Goal: Task Accomplishment & Management: Complete application form

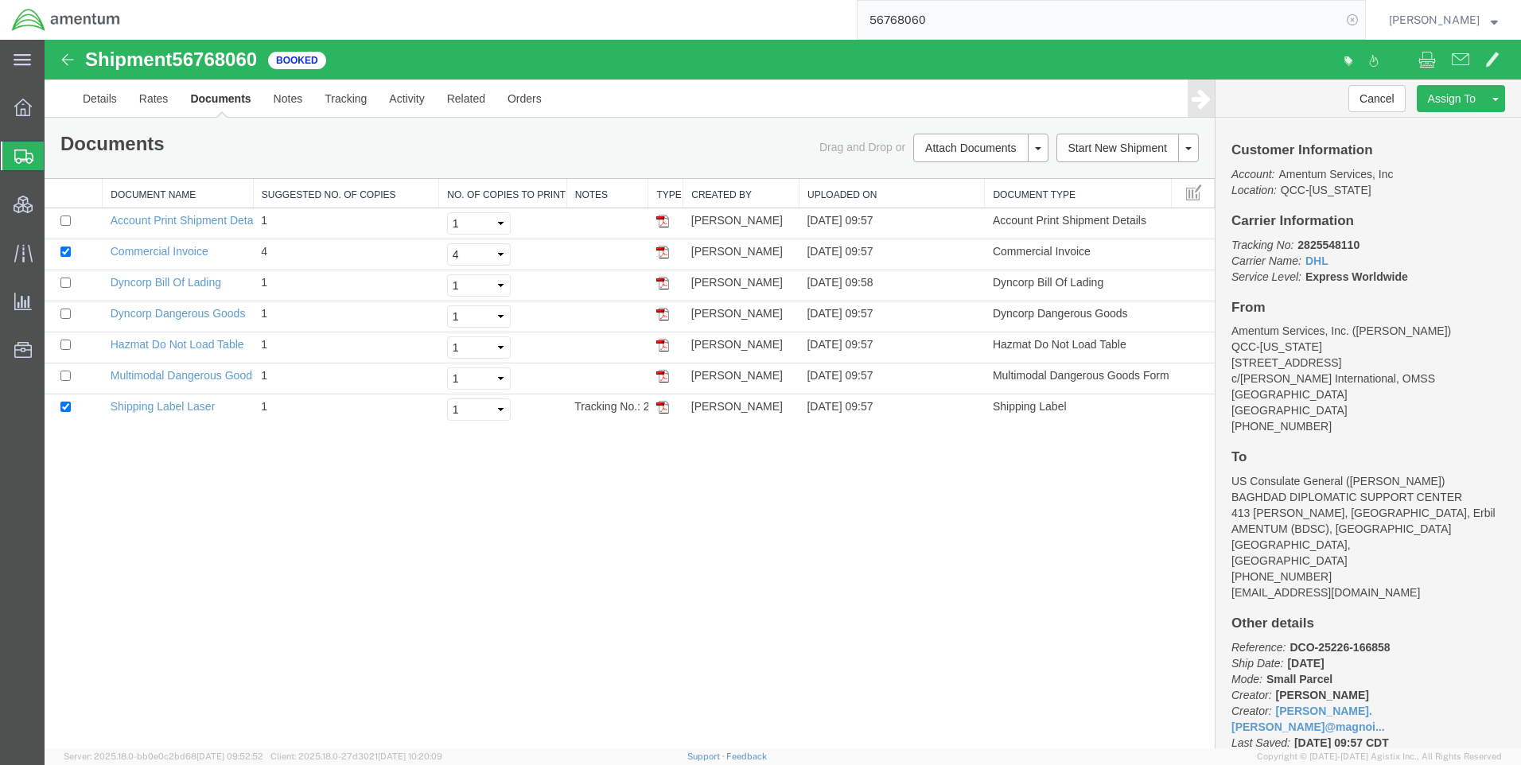
click at [1364, 19] on icon at bounding box center [1352, 20] width 22 height 22
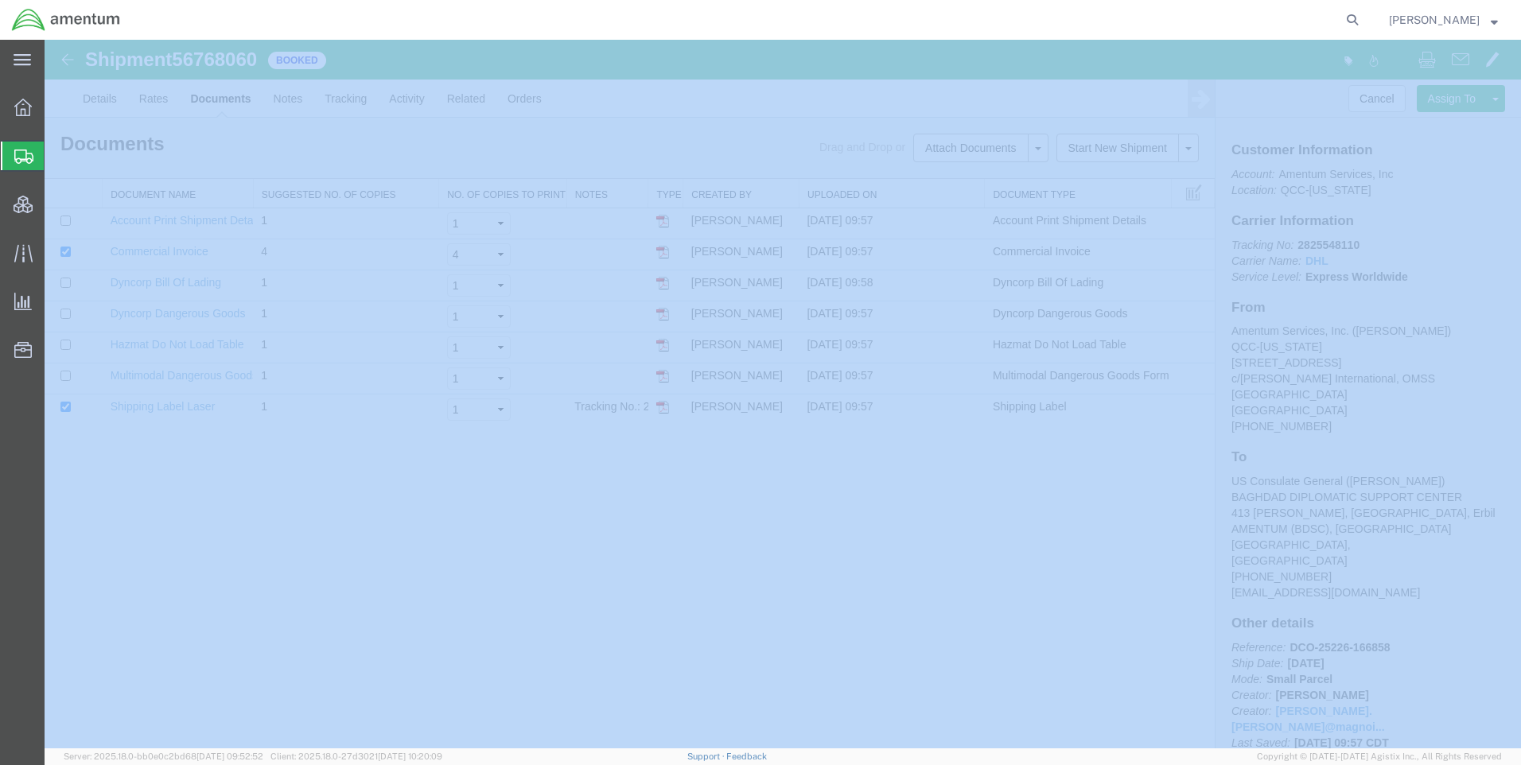
click at [1364, 19] on icon at bounding box center [1352, 20] width 22 height 22
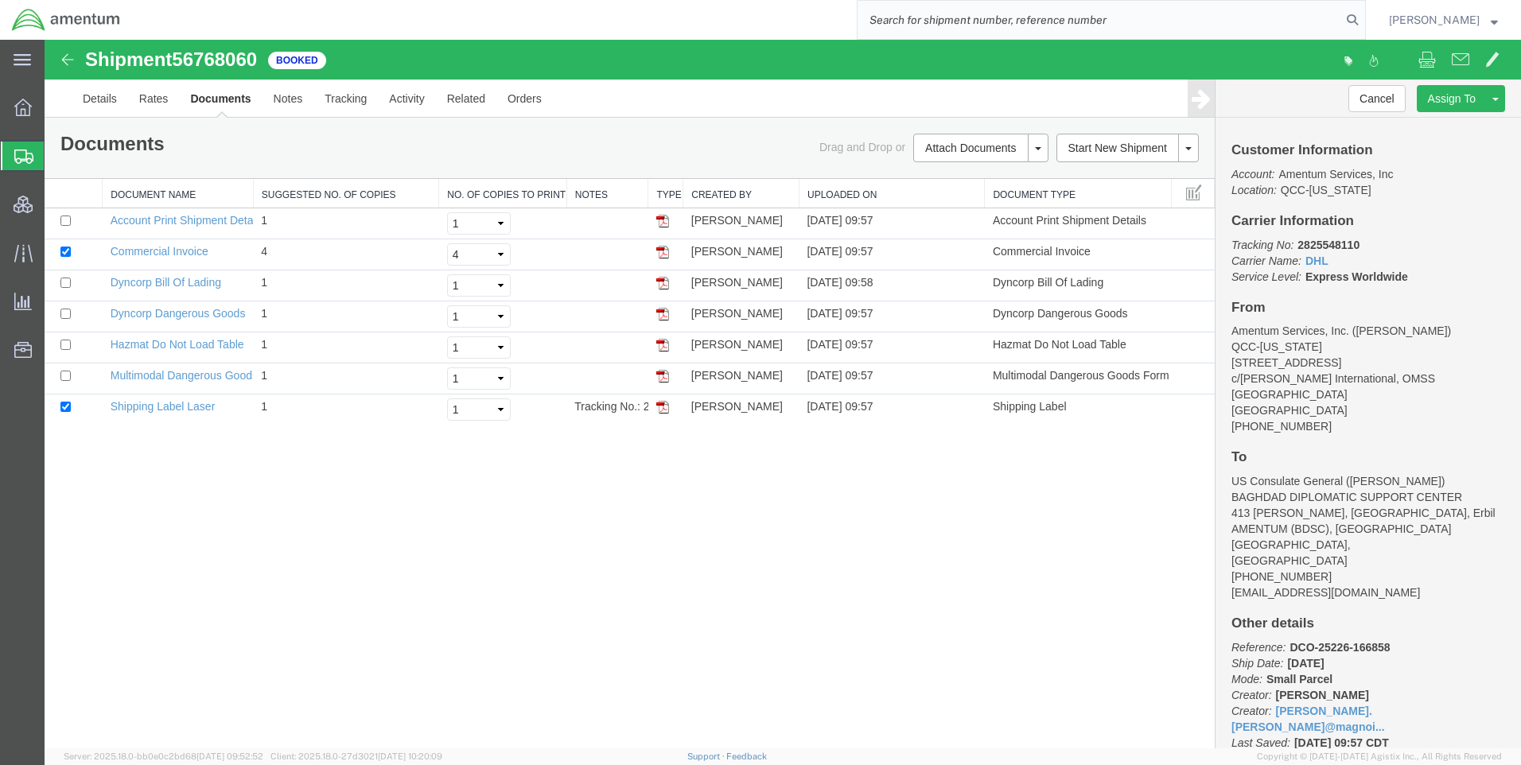
paste input "DCO-25252-167976"
type input "DCO-25252-167976"
click at [1364, 19] on icon at bounding box center [1352, 20] width 22 height 22
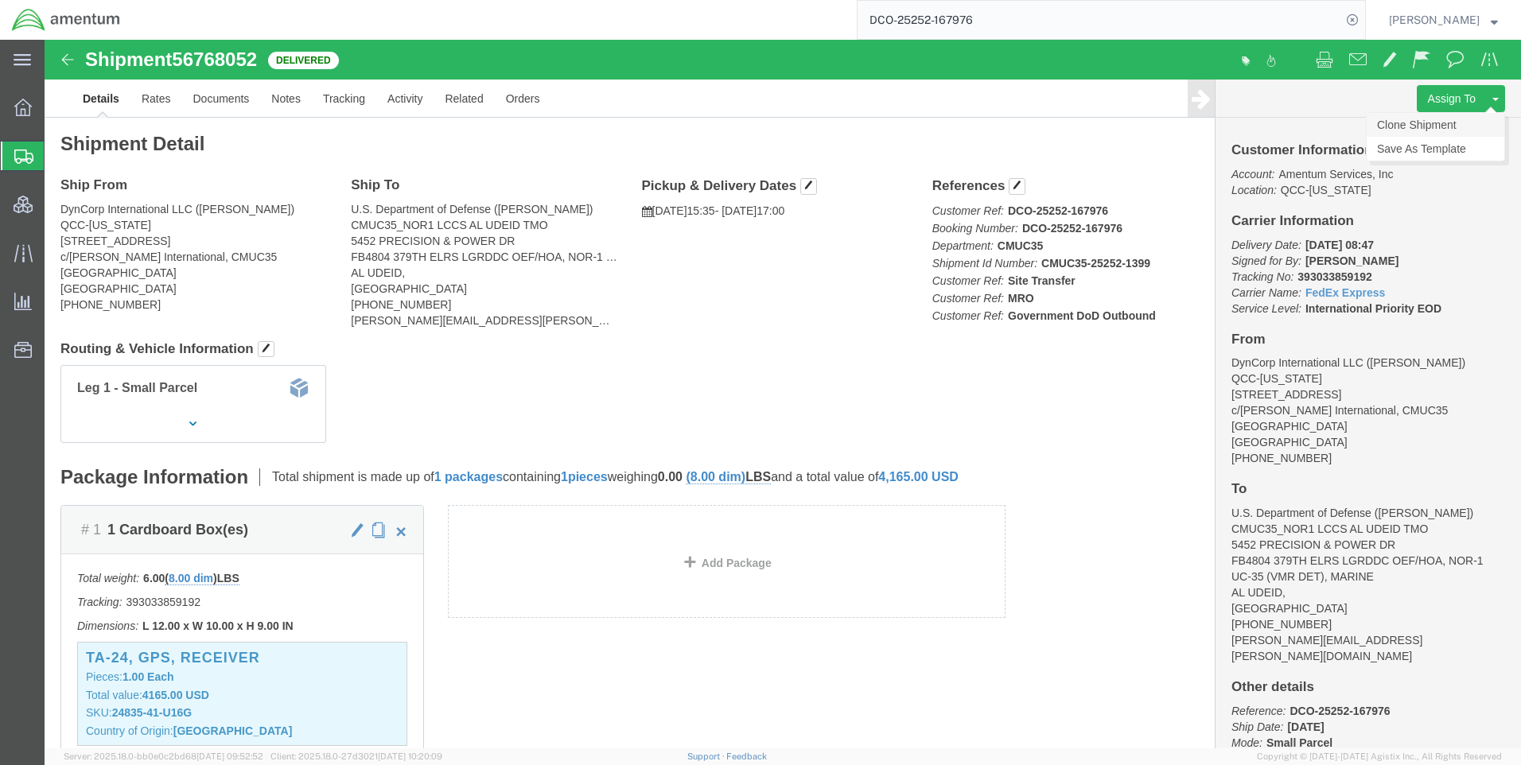
click link "Clone Shipment"
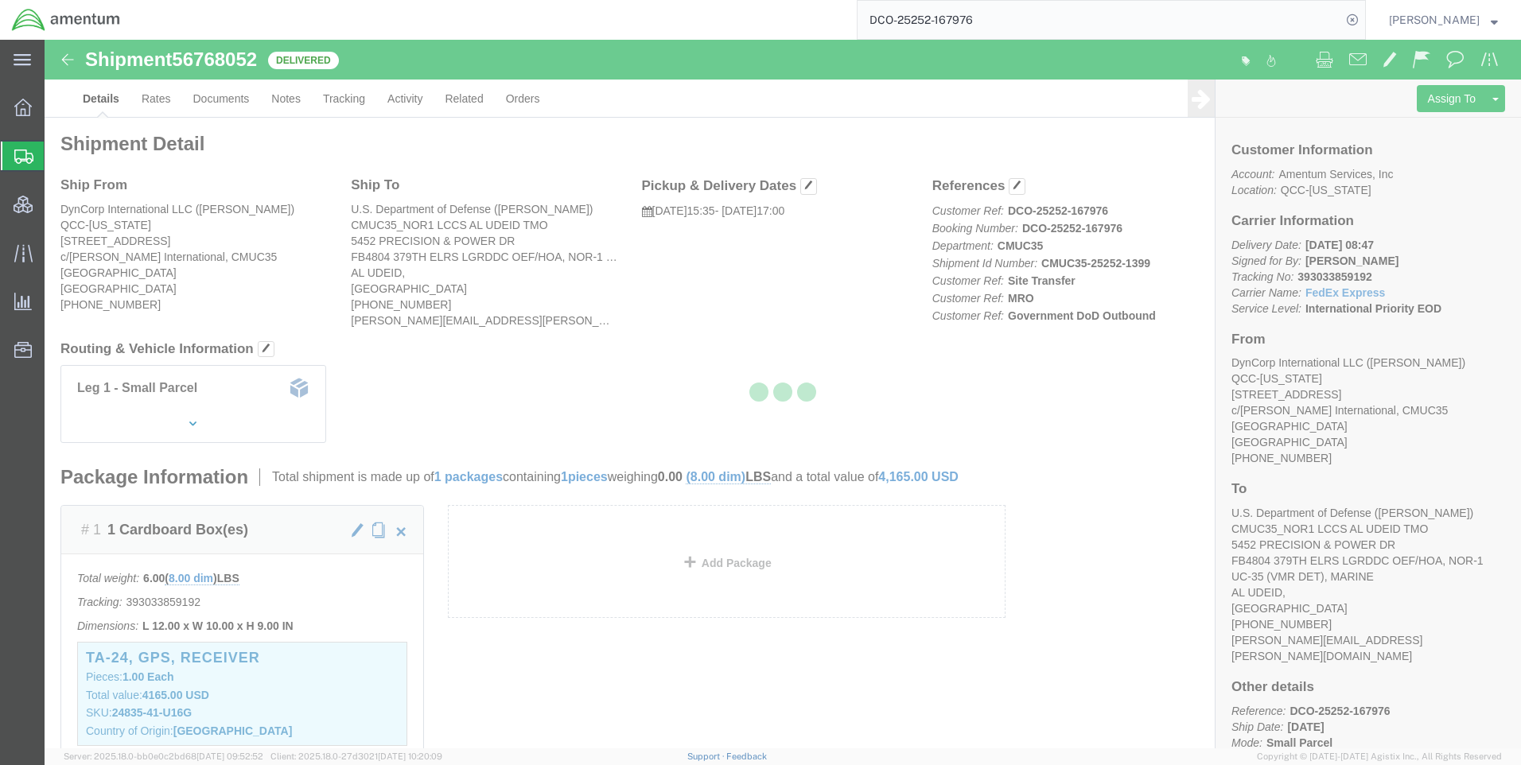
select select "42668"
select select "42657"
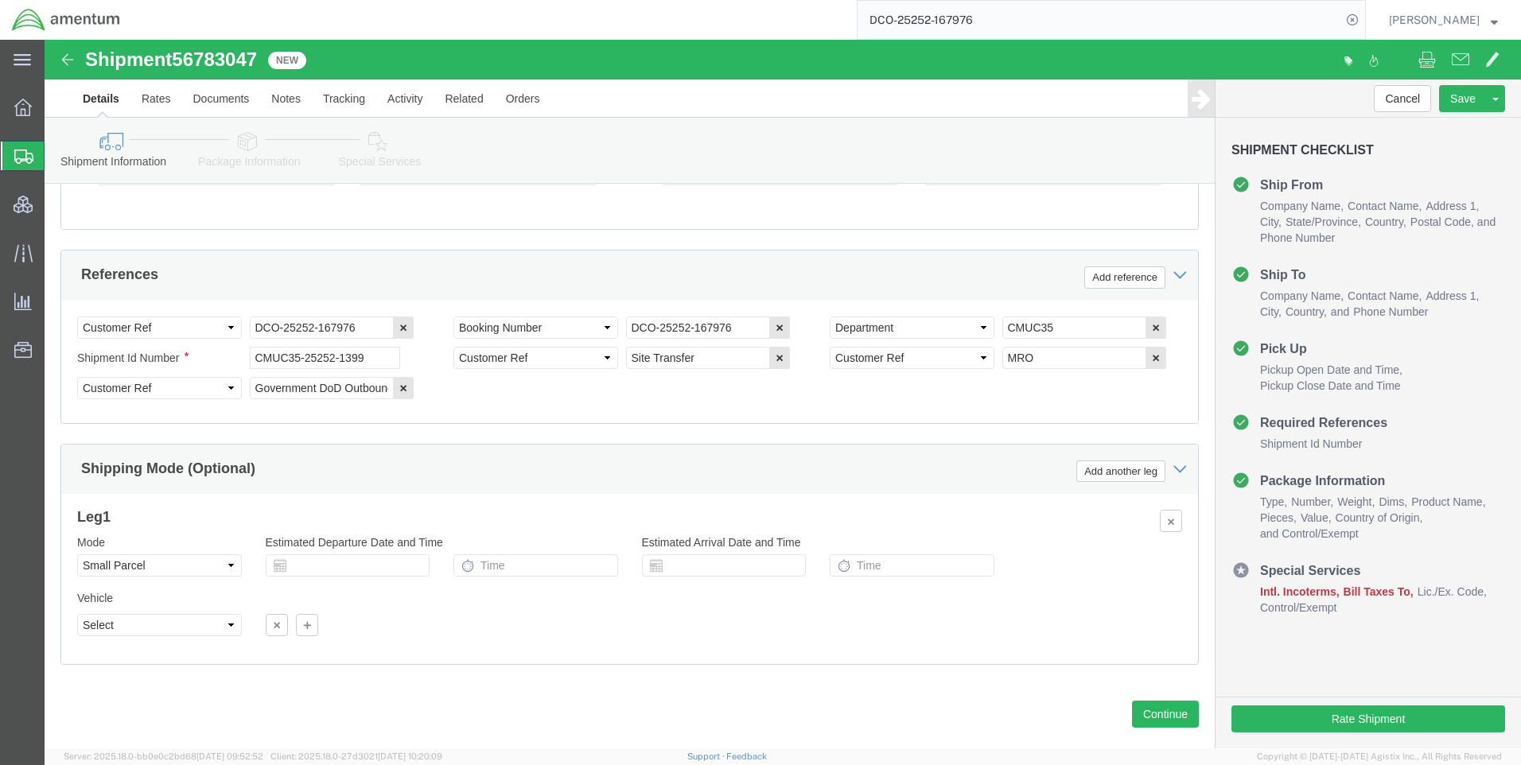
scroll to position [1017, 0]
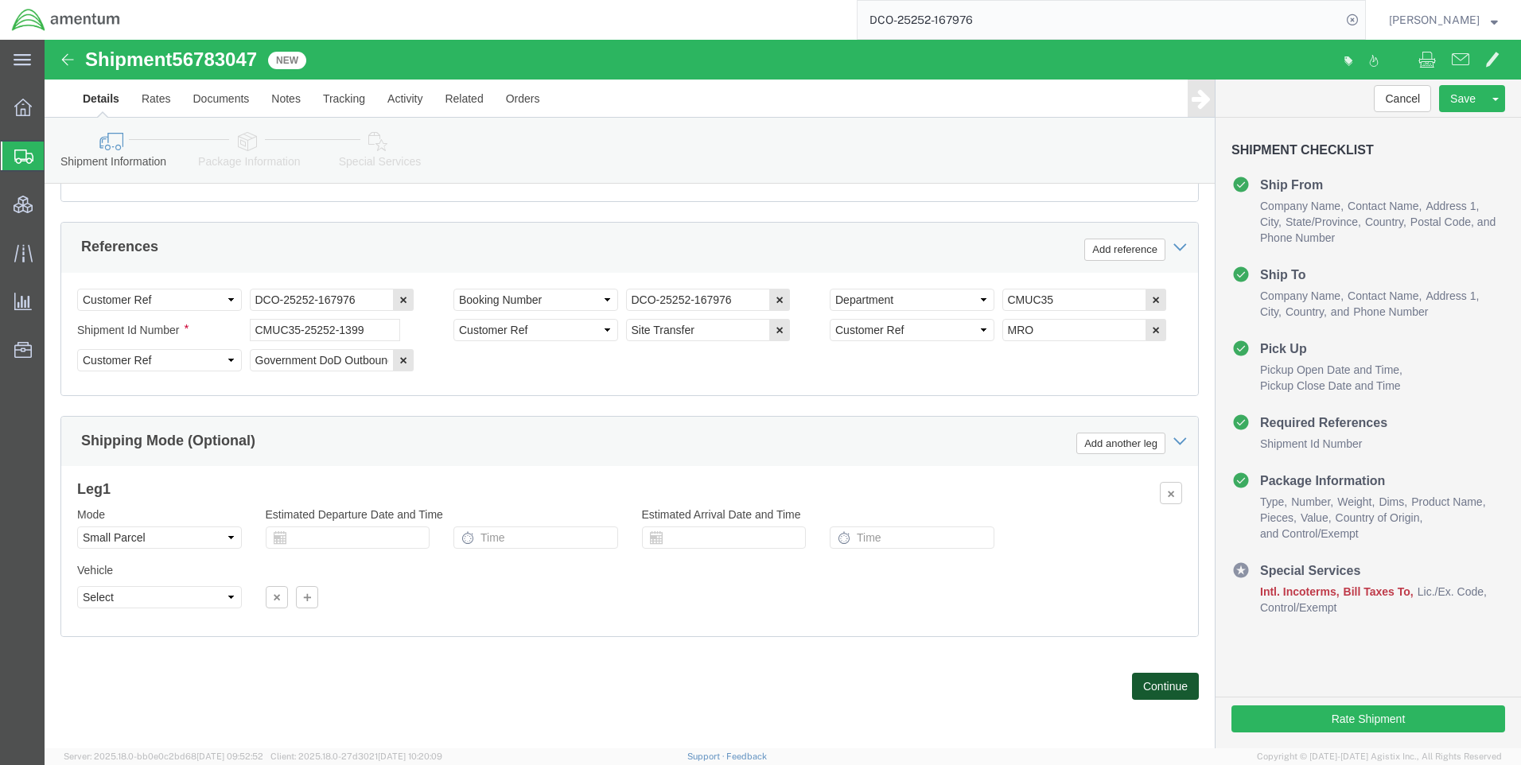
click button "Continue"
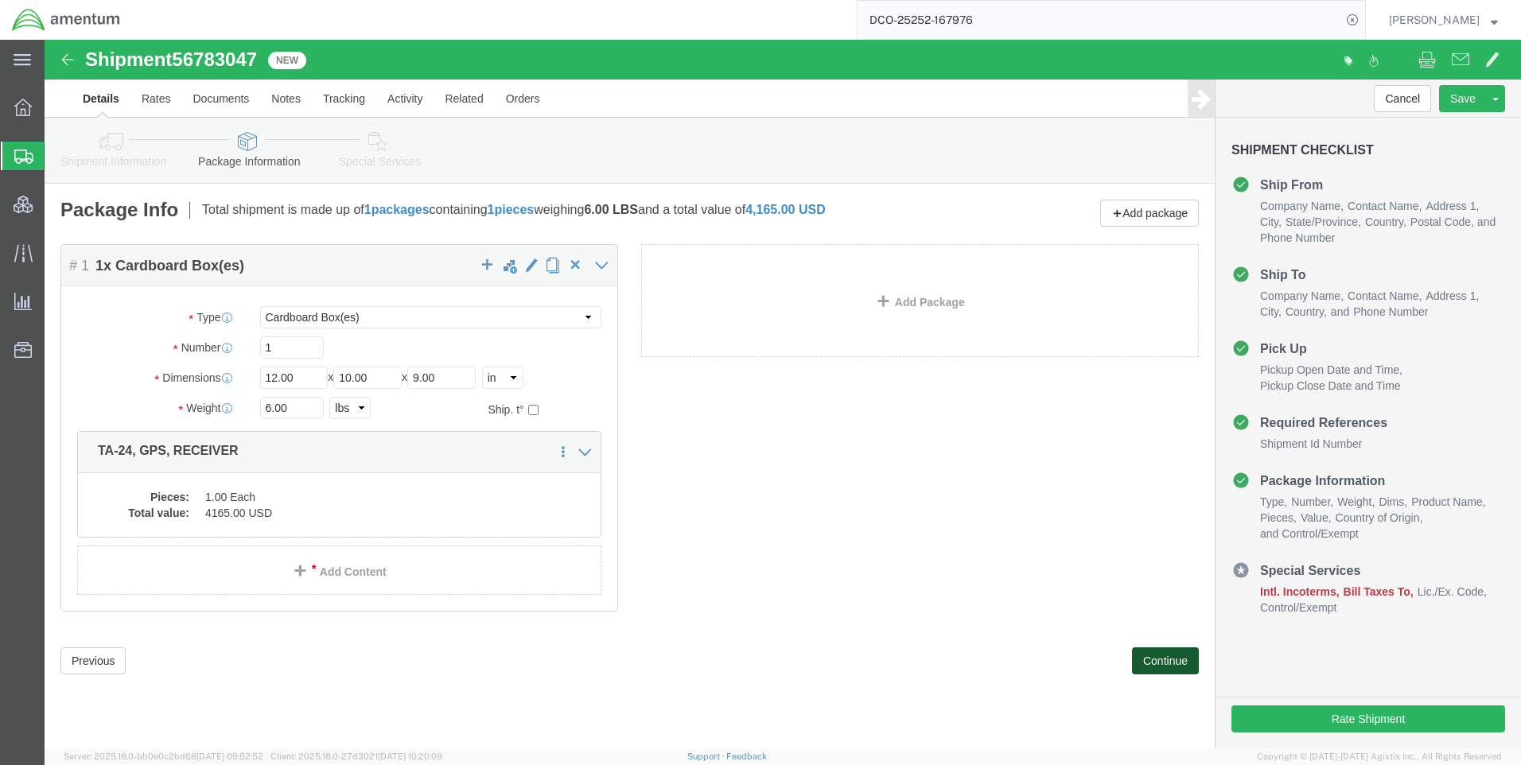
click button "Continue"
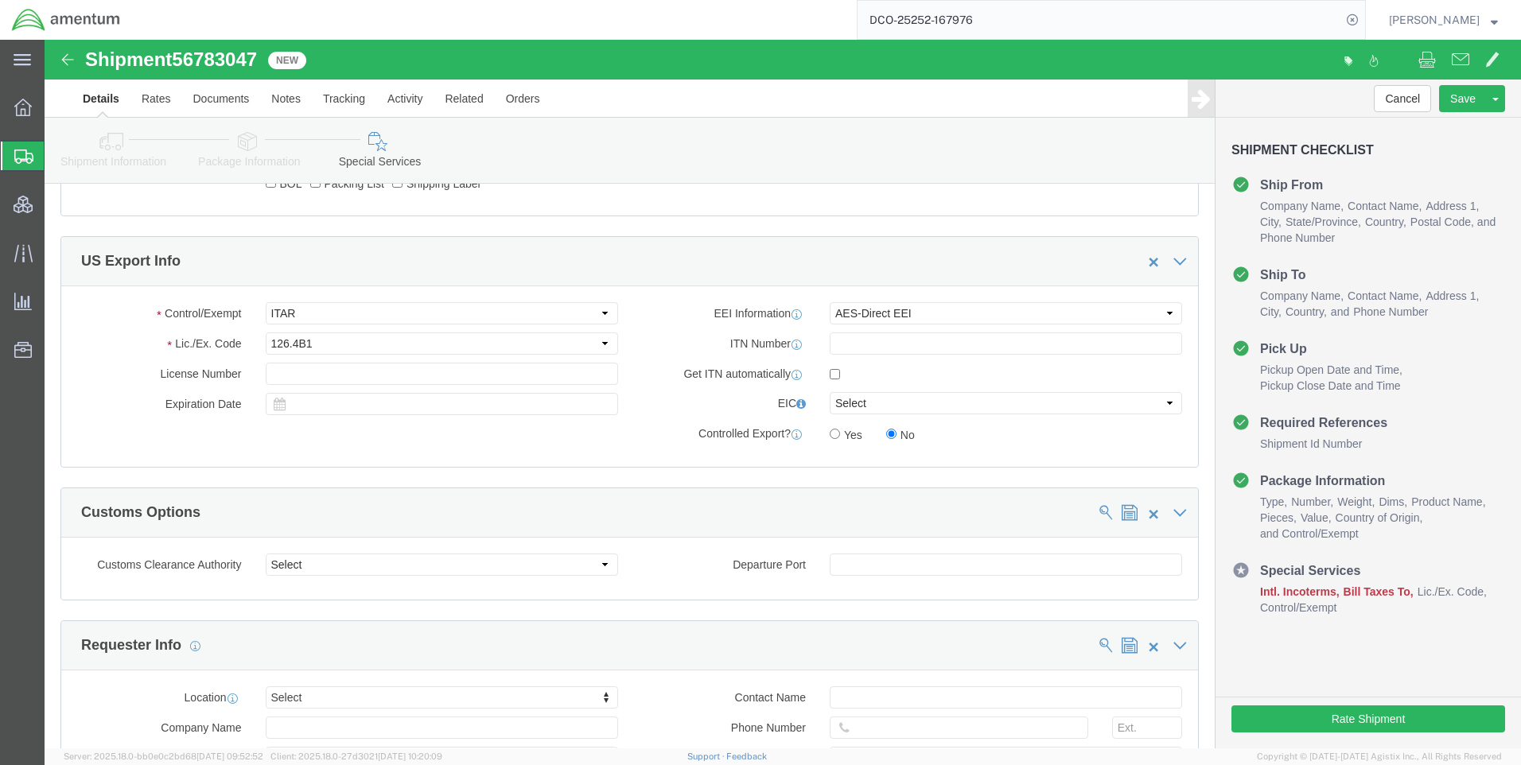
scroll to position [1114, 0]
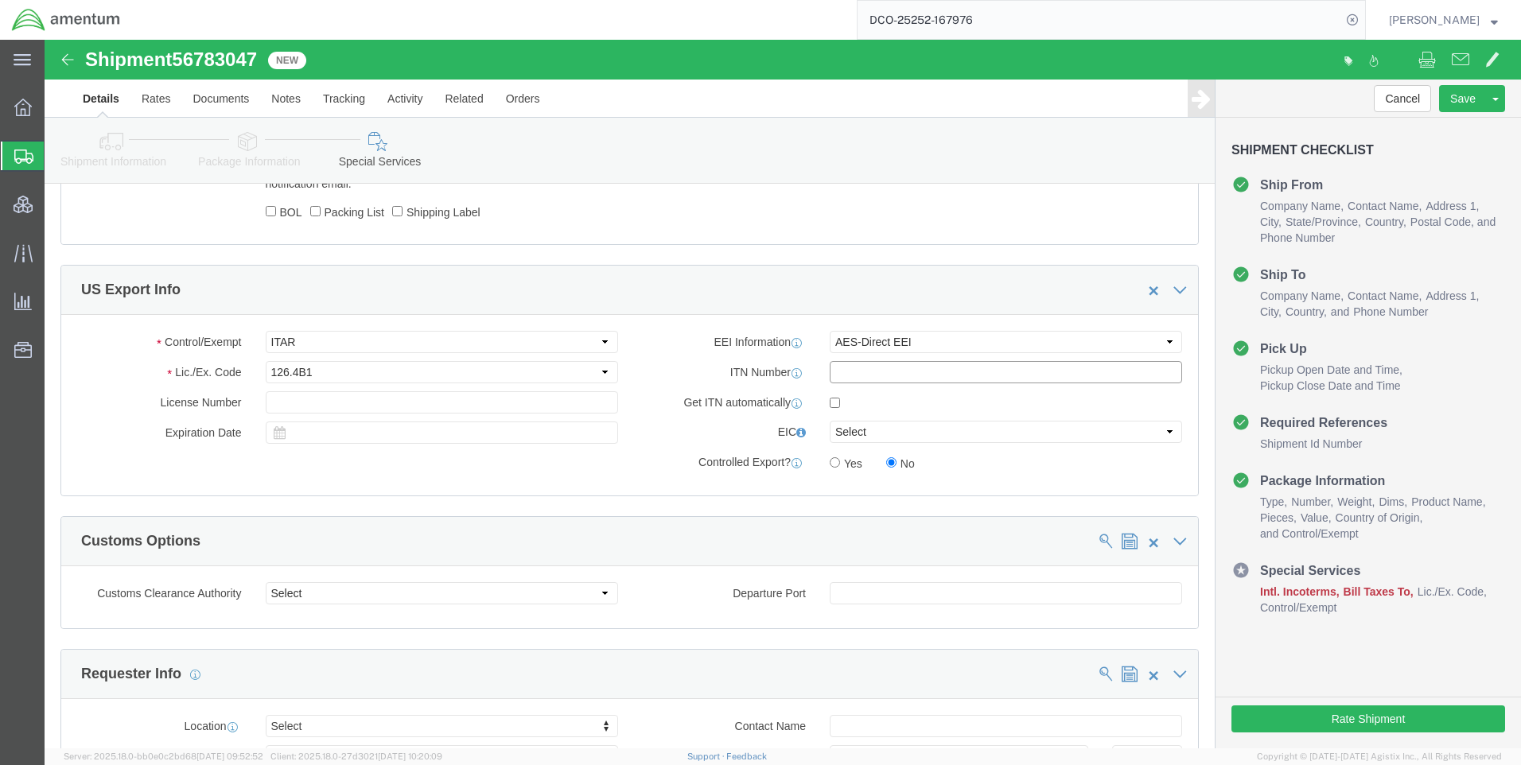
paste input "X20250909114426"
type input "X20250909114426"
click select "Select AES-Direct EEI Carrier File EEI EEI Exempt"
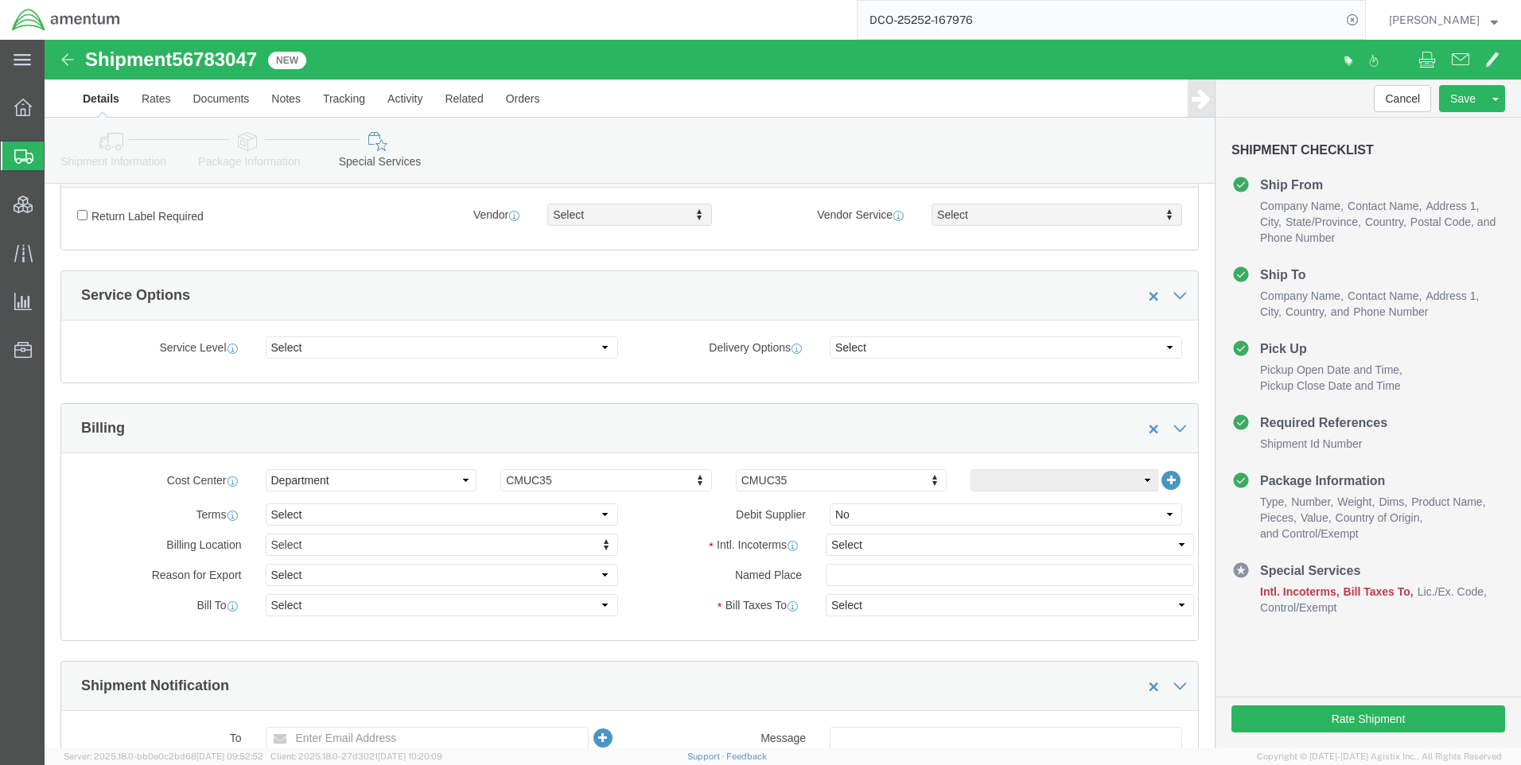
scroll to position [485, 0]
click select "Select Gift Personal Effects Repair/Warranty Return Sample Sold Temporary/Not S…"
select select "SOLD"
click select "Select Gift Personal Effects Repair/Warranty Return Sample Sold Temporary/Not S…"
click select "Select Recipient Account Sender/Shipper Third Party Account"
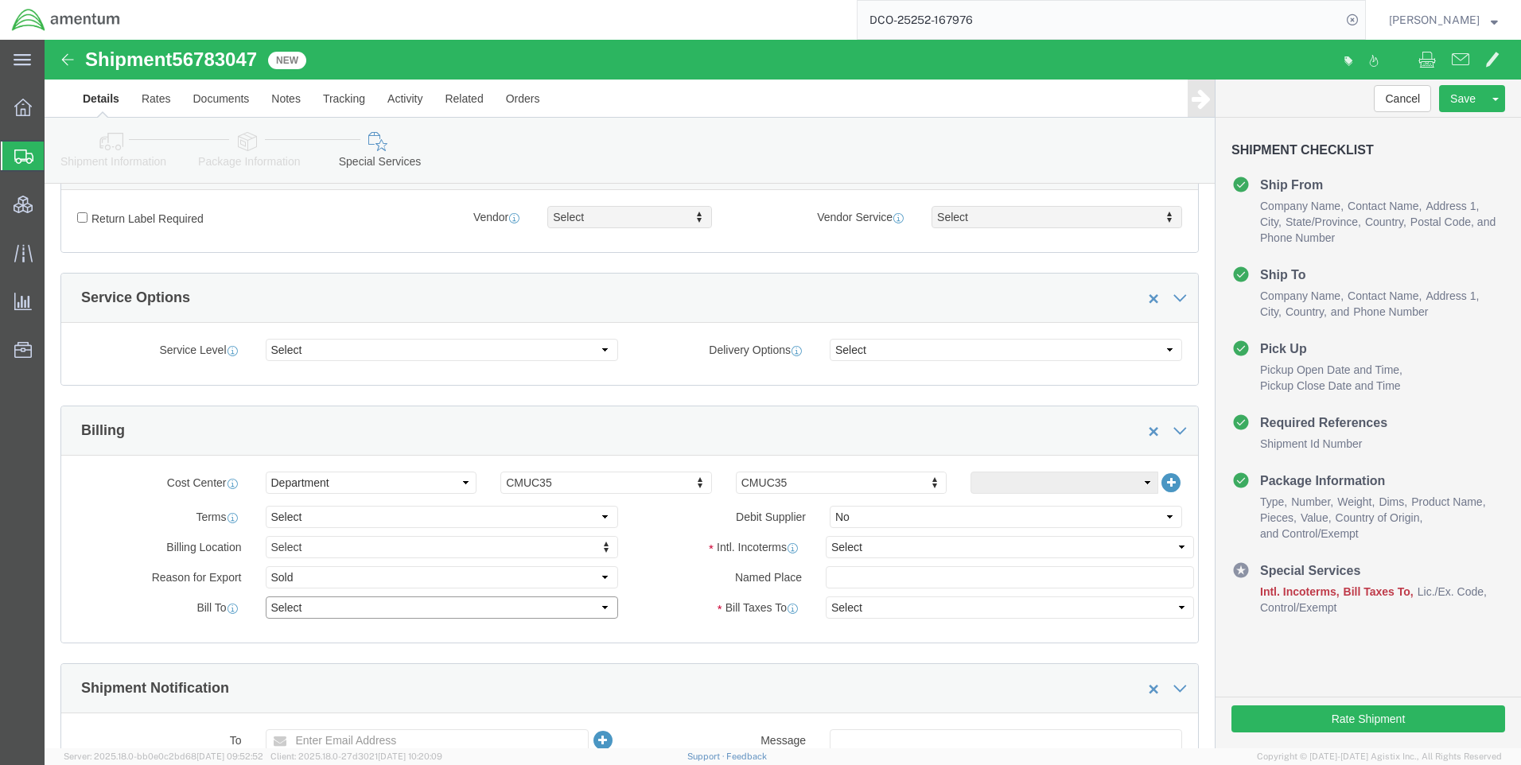
select select "SHIP"
click select "Select Recipient Account Sender/Shipper Third Party Account"
click select "Select Carriage Insurance Paid Carriage Paid To Cost and Freight Cost Insurance…"
select select "DDP"
click select "Select Carriage Insurance Paid Carriage Paid To Cost and Freight Cost Insurance…"
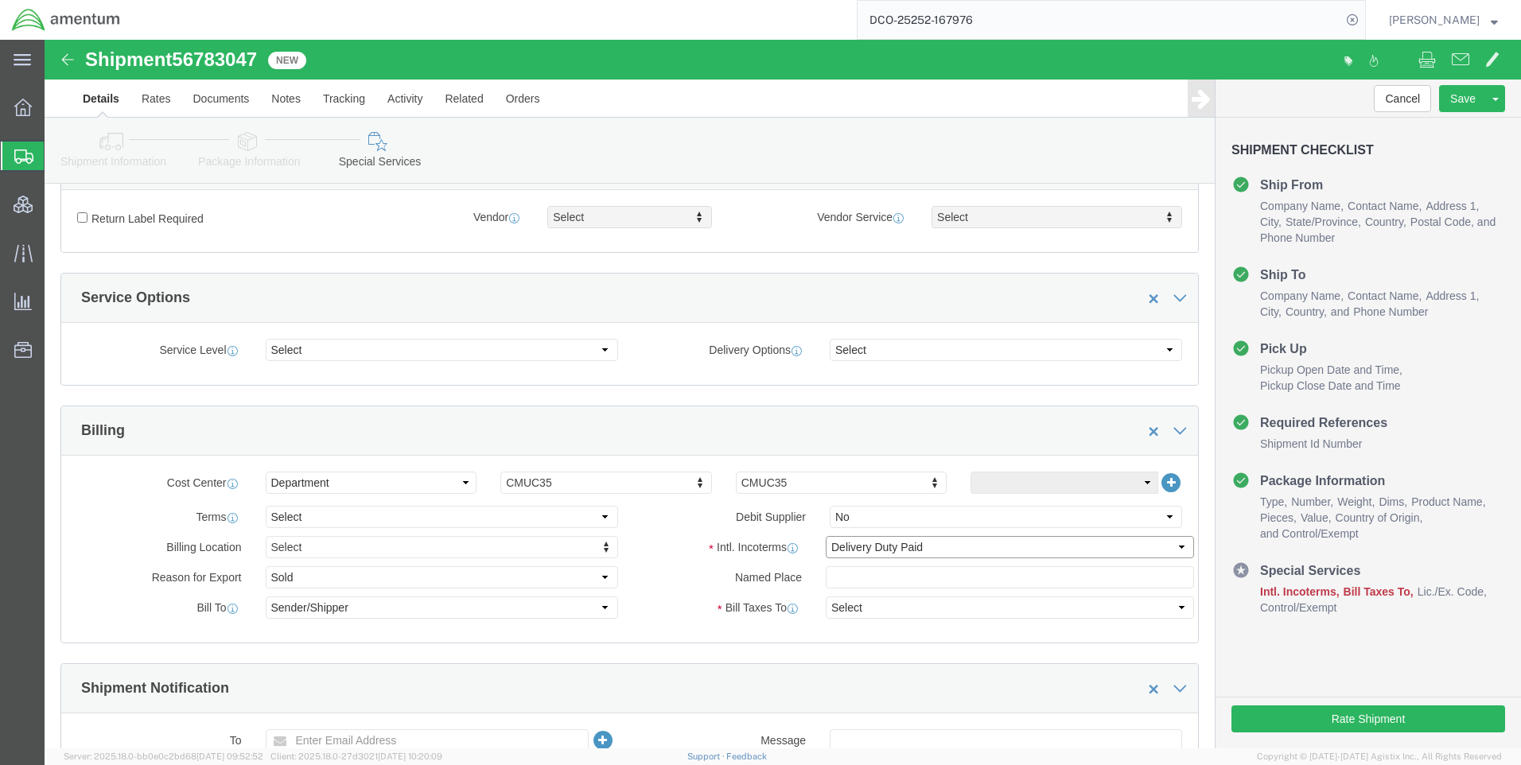
select select "SHIP"
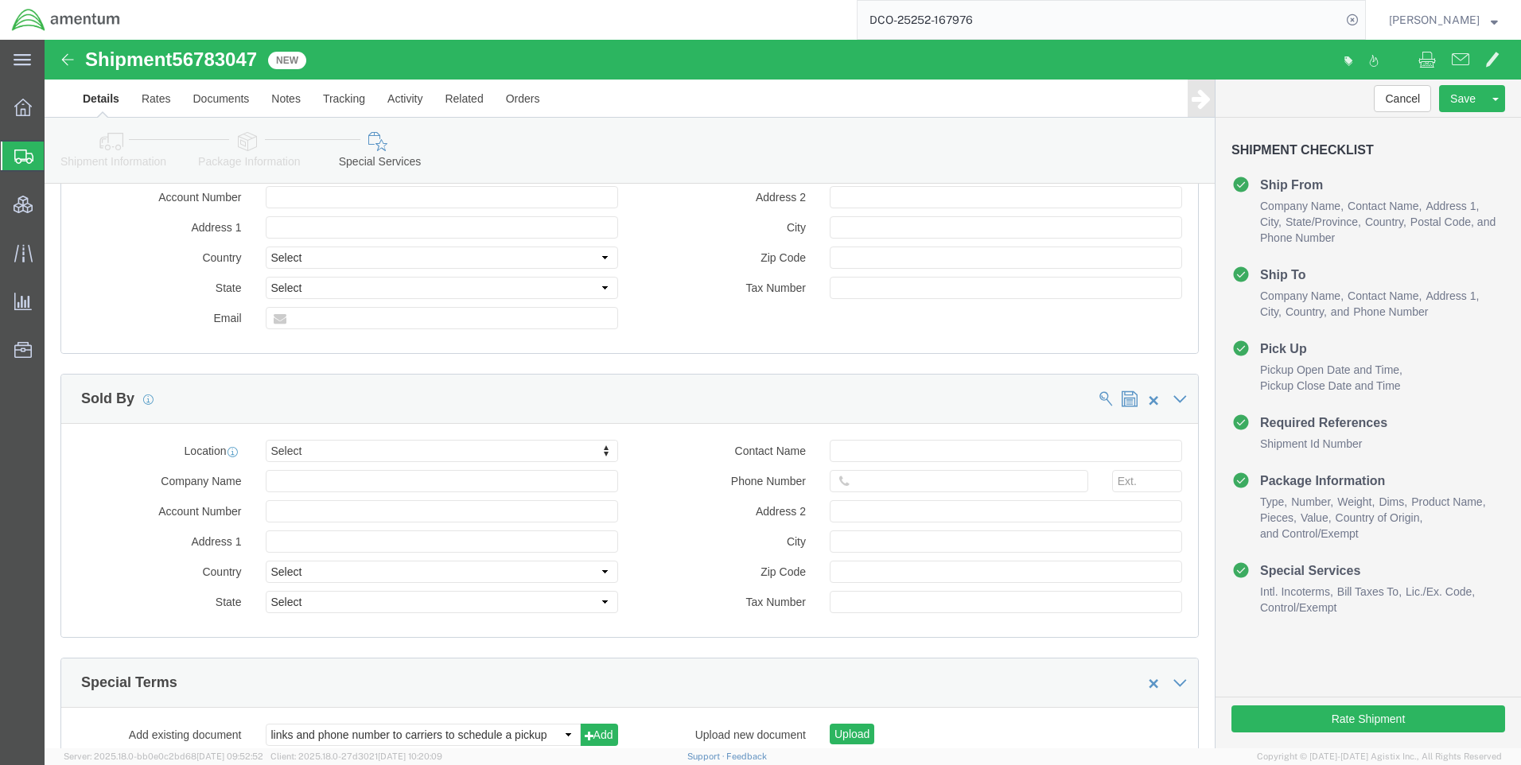
scroll to position [1837, 0]
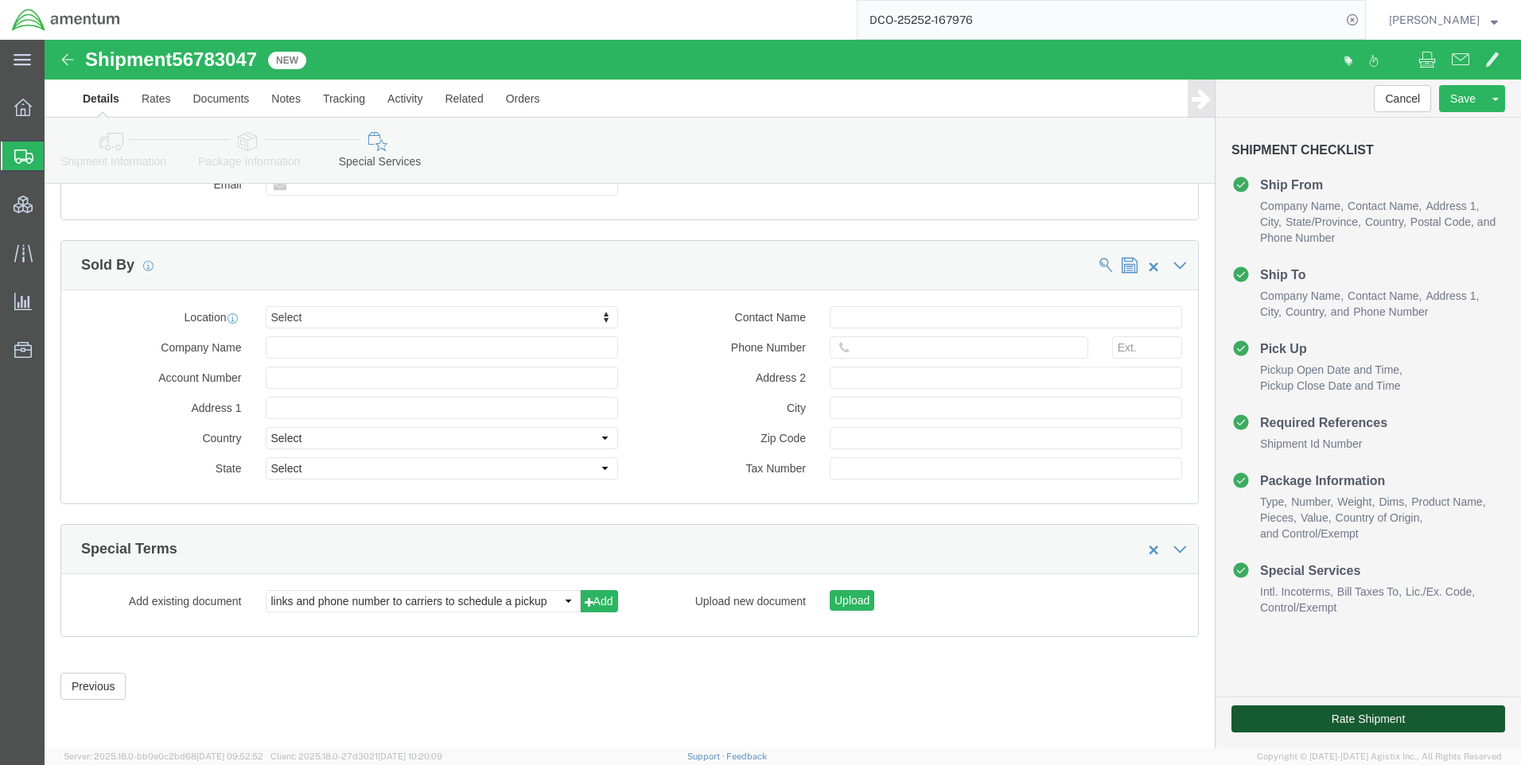
click button "Rate Shipment"
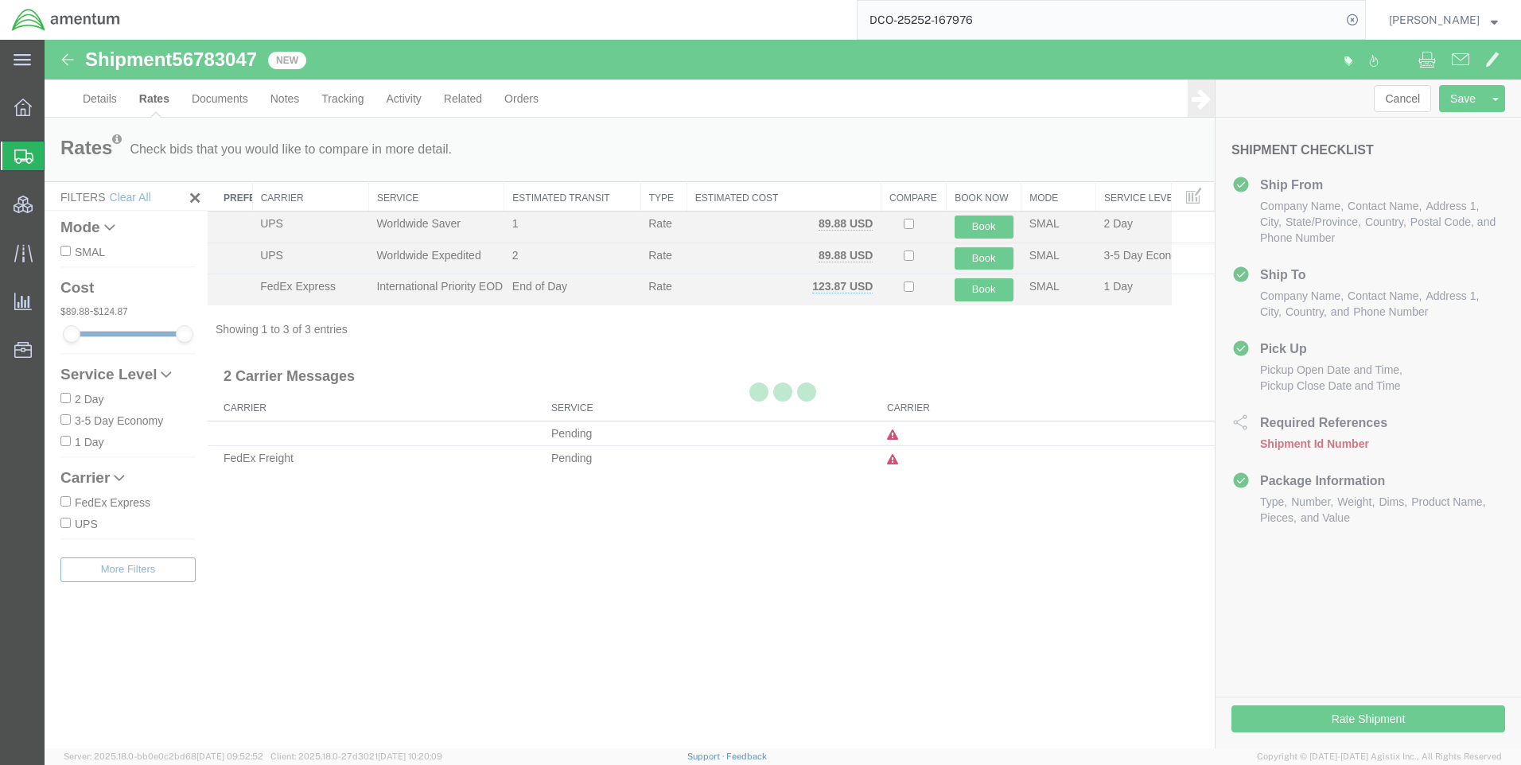
scroll to position [0, 0]
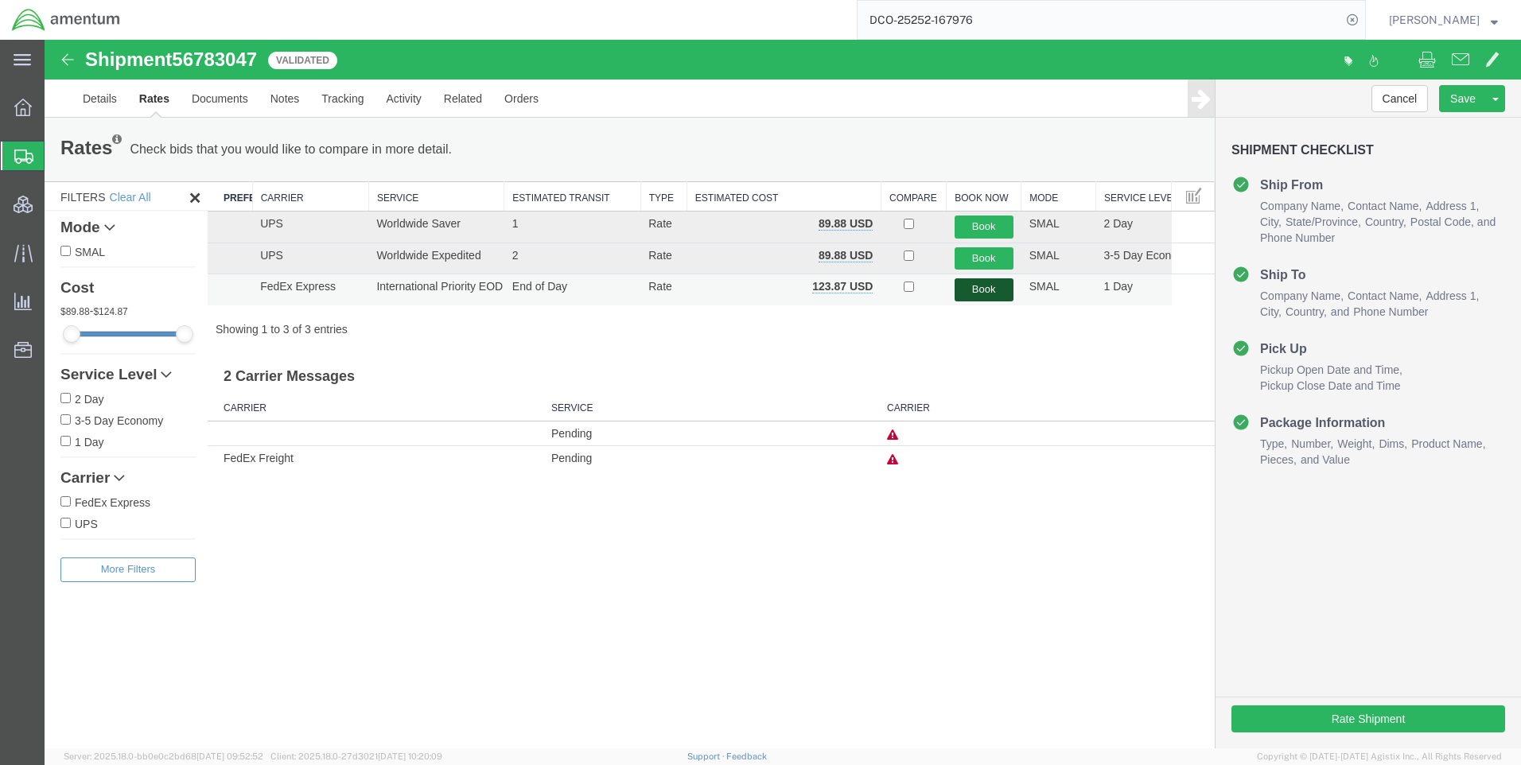
click at [972, 292] on button "Book" at bounding box center [984, 289] width 59 height 23
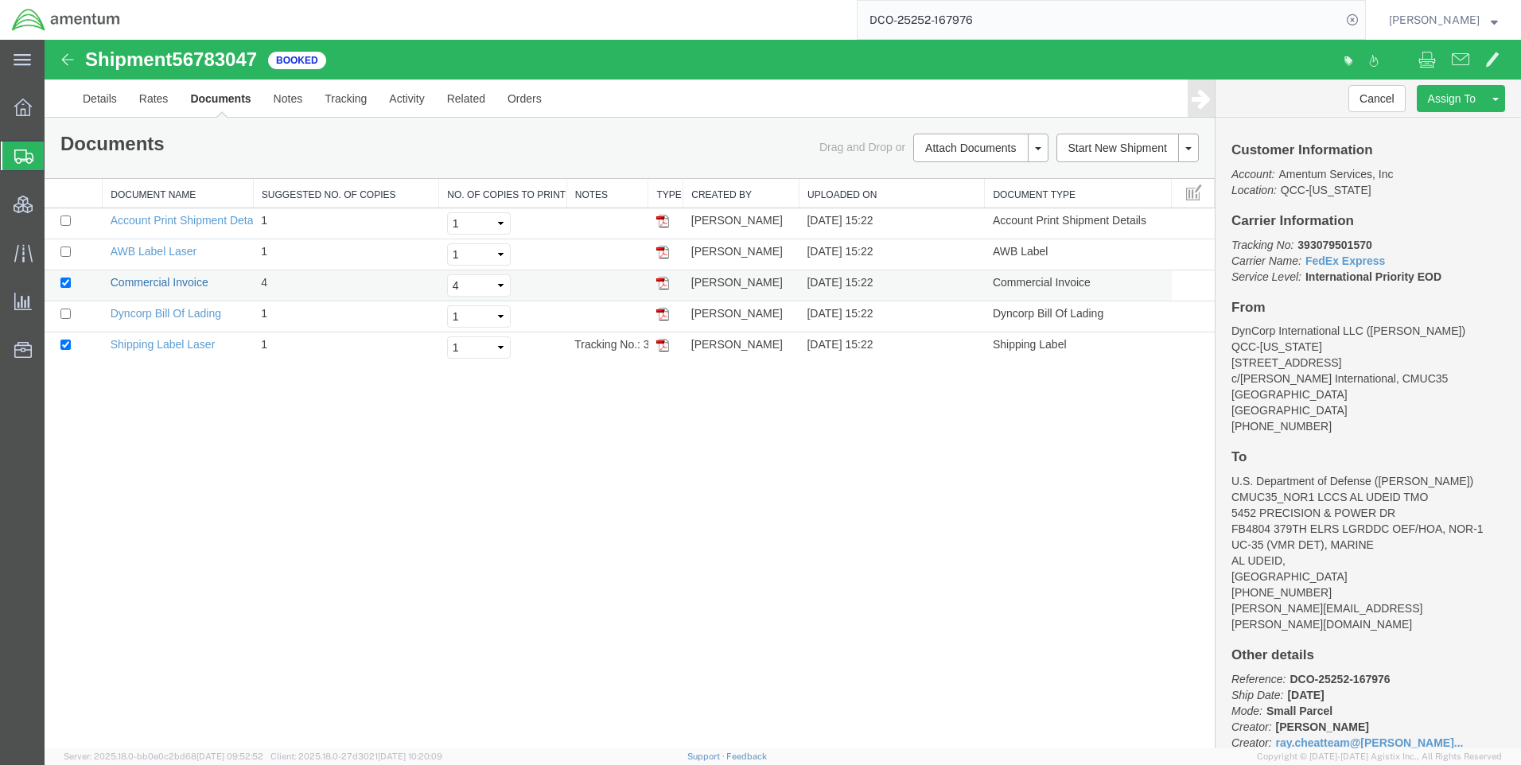
click at [165, 282] on link "Commercial Invoice" at bounding box center [160, 282] width 98 height 13
click at [1364, 18] on icon at bounding box center [1352, 20] width 22 height 22
paste input "DCO-25253-168031"
type input "DCO-25253-168031"
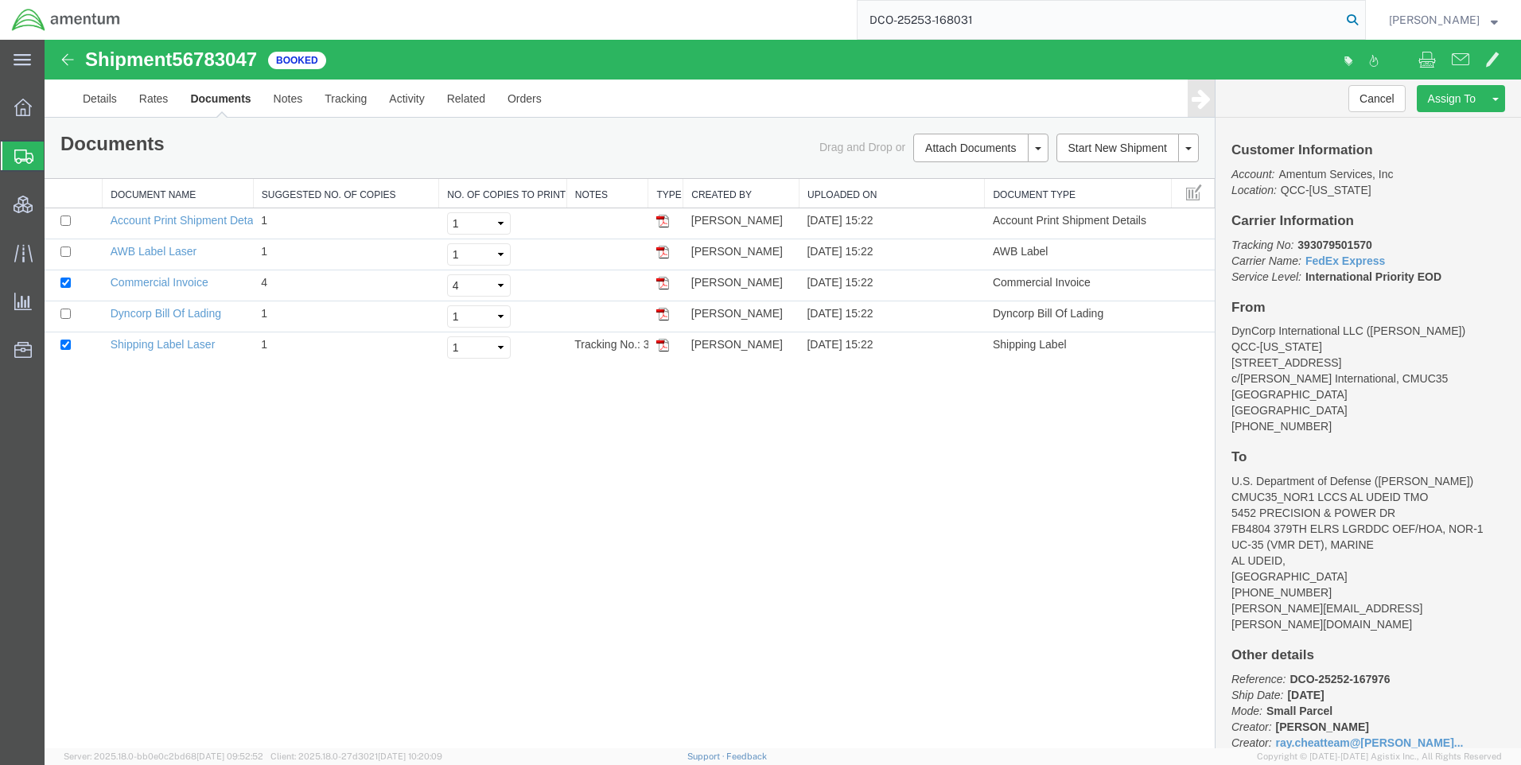
click at [1364, 18] on icon at bounding box center [1352, 20] width 22 height 22
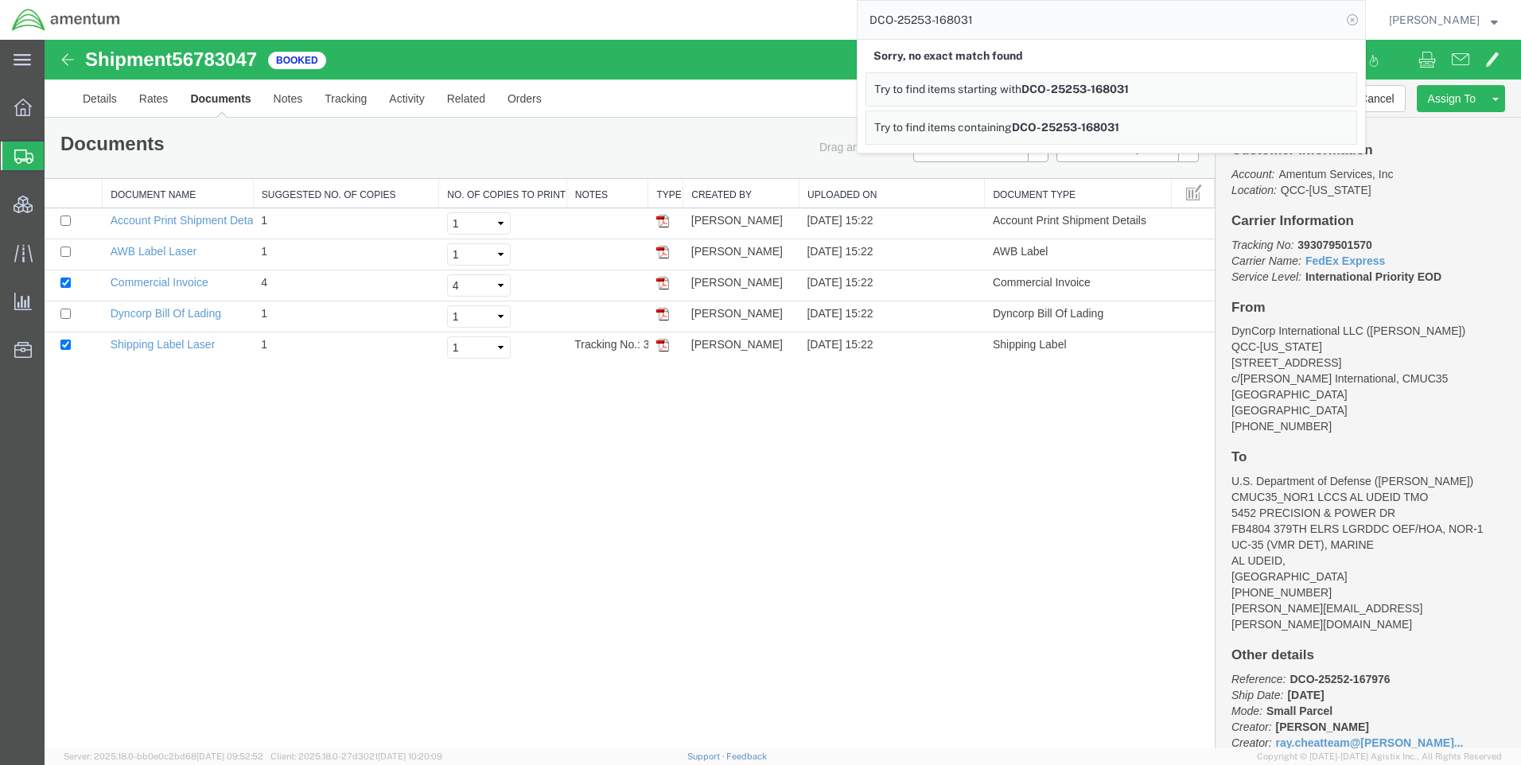
click at [1364, 17] on icon at bounding box center [1352, 20] width 22 height 22
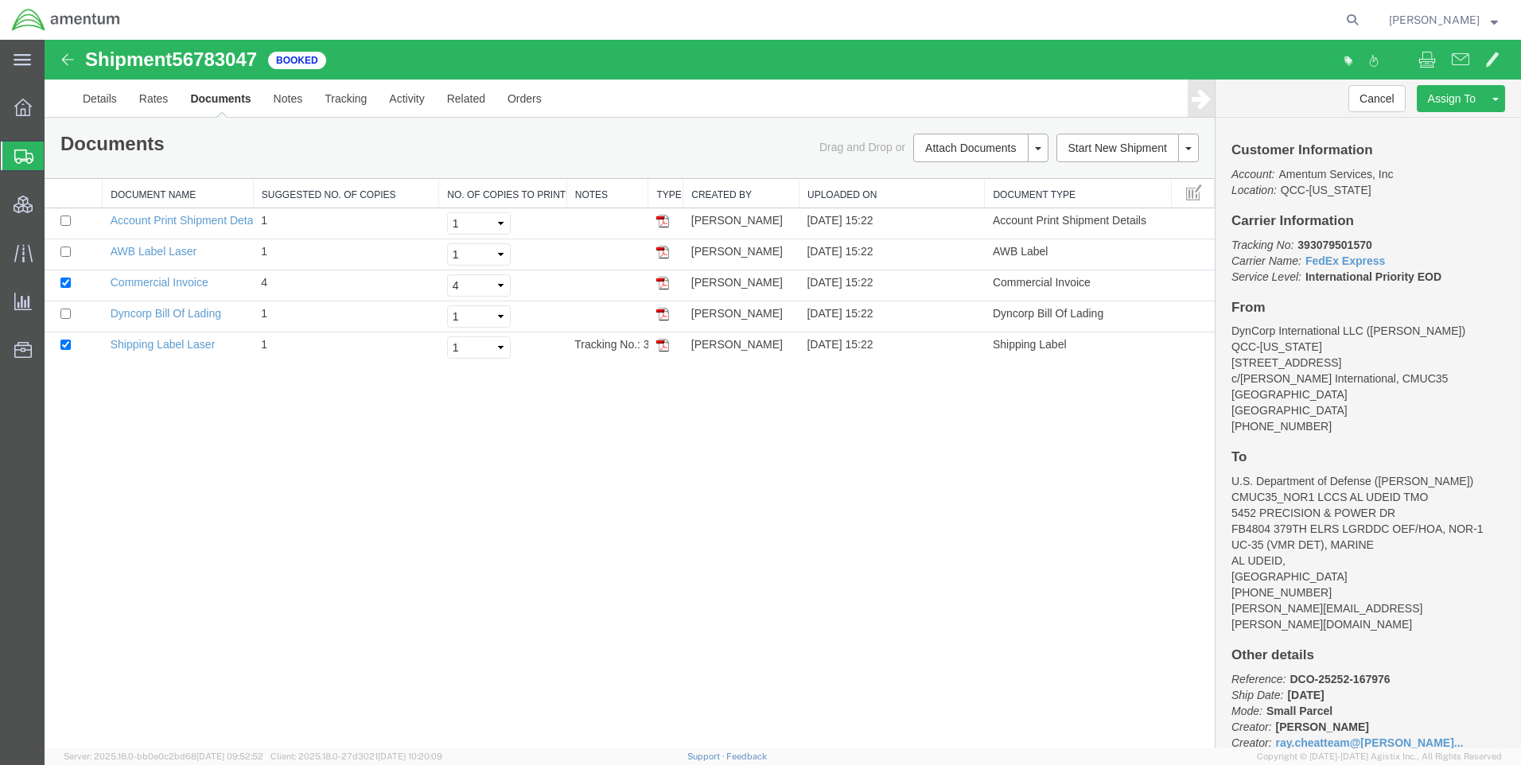
click at [1363, 17] on icon at bounding box center [1352, 20] width 22 height 22
paste input "DCO-25253-168031"
type input "DCO-25253-168031"
click at [1357, 20] on icon at bounding box center [1352, 20] width 22 height 22
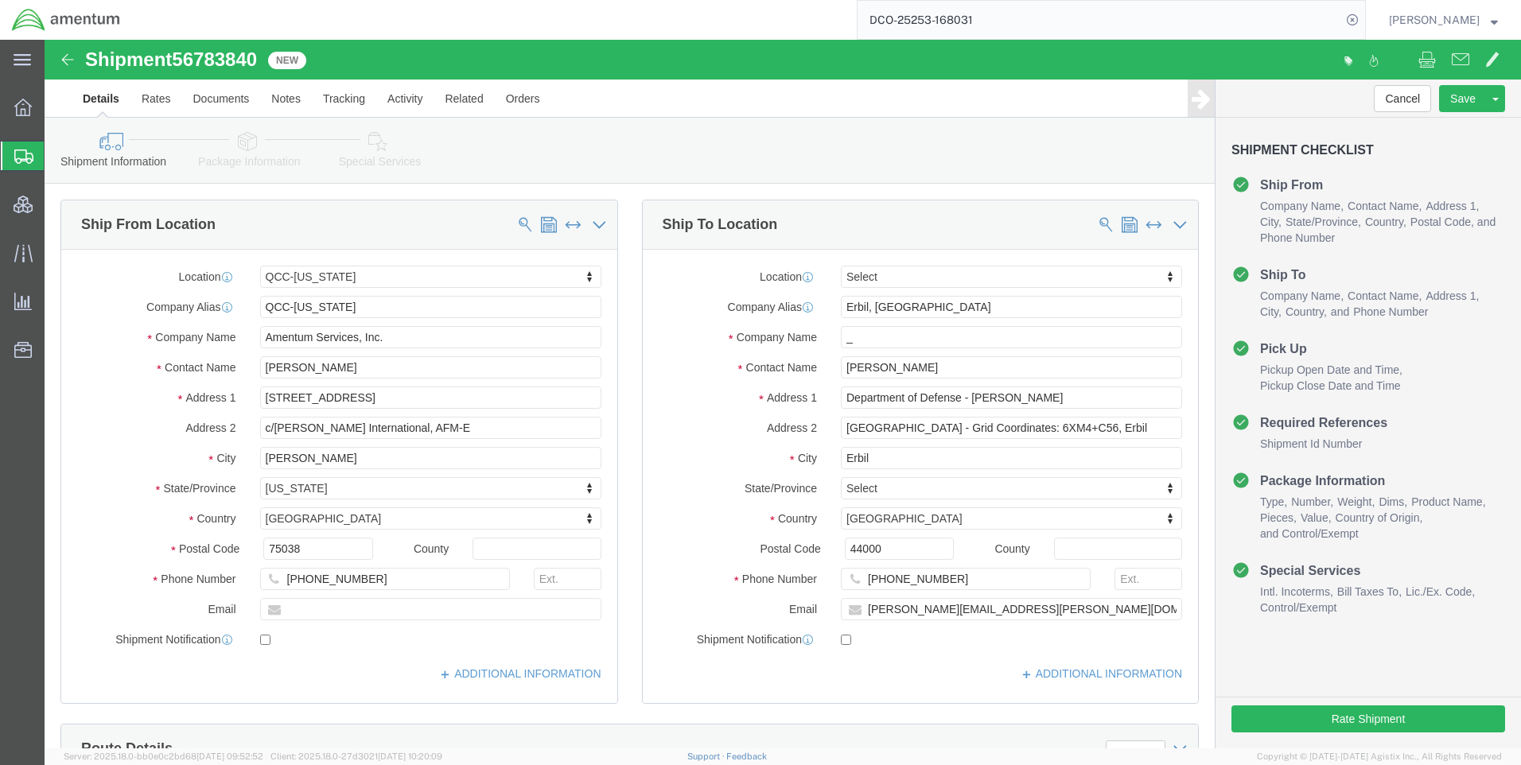
select select "42668"
click input "_"
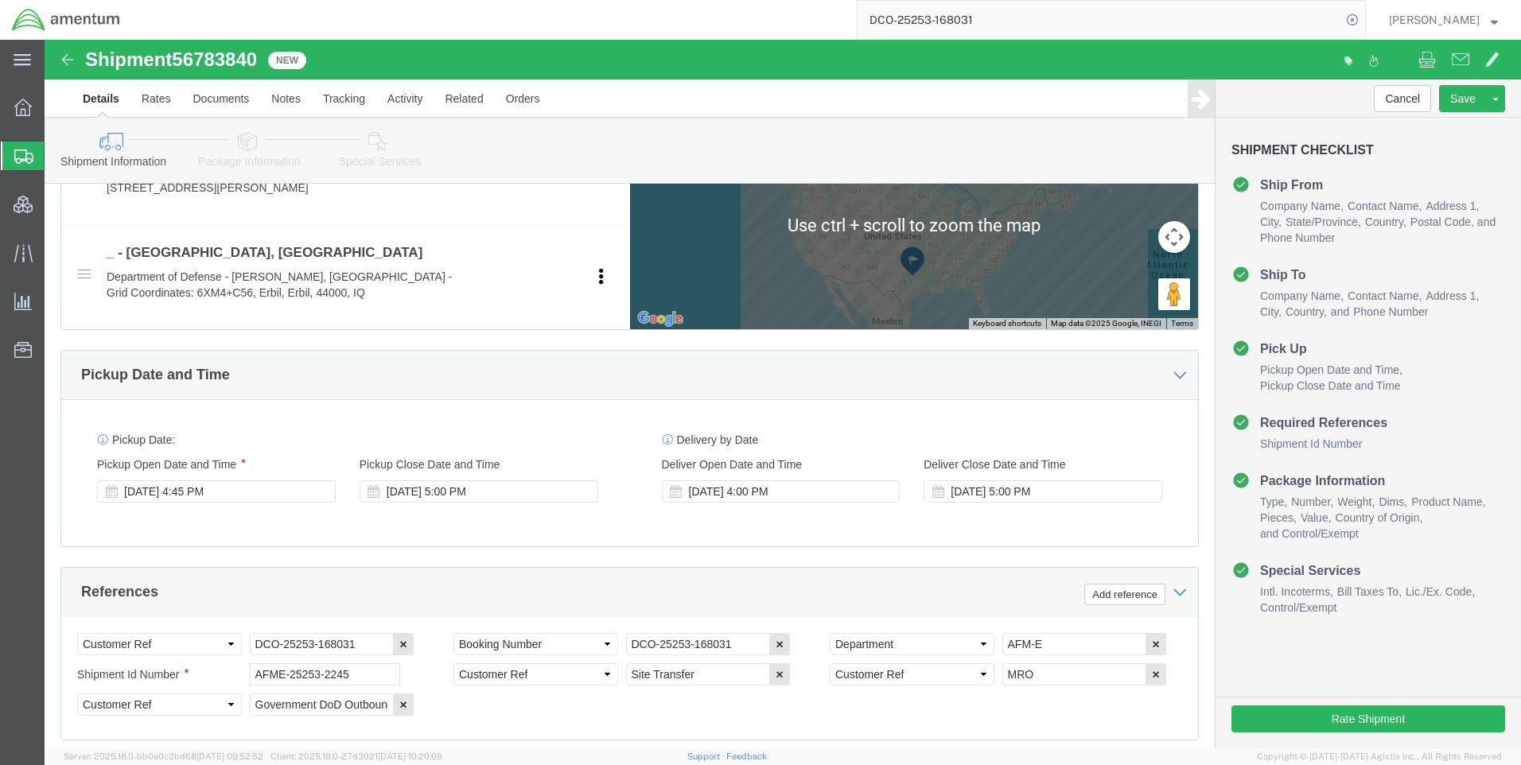
scroll to position [875, 0]
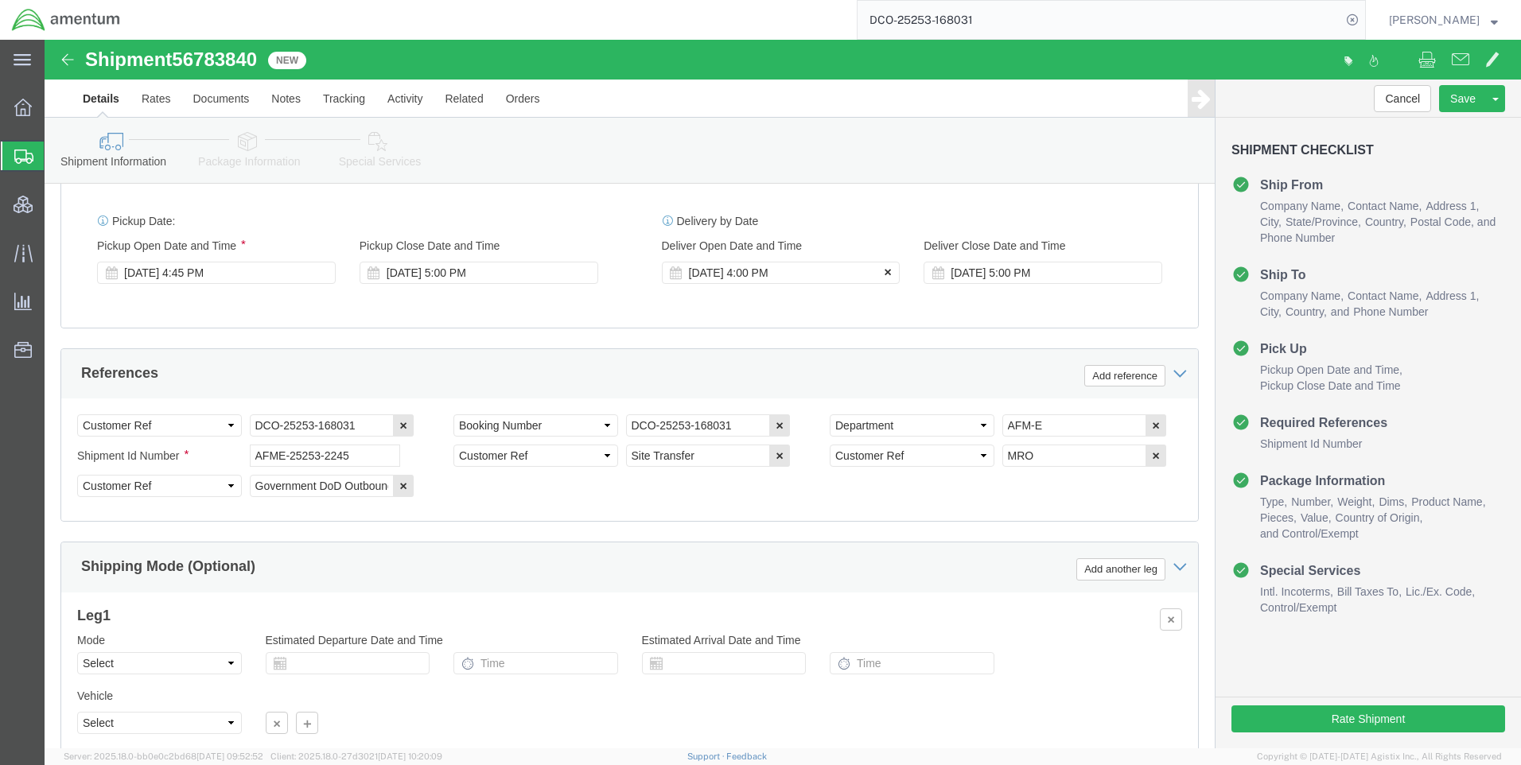
type input "__"
click icon
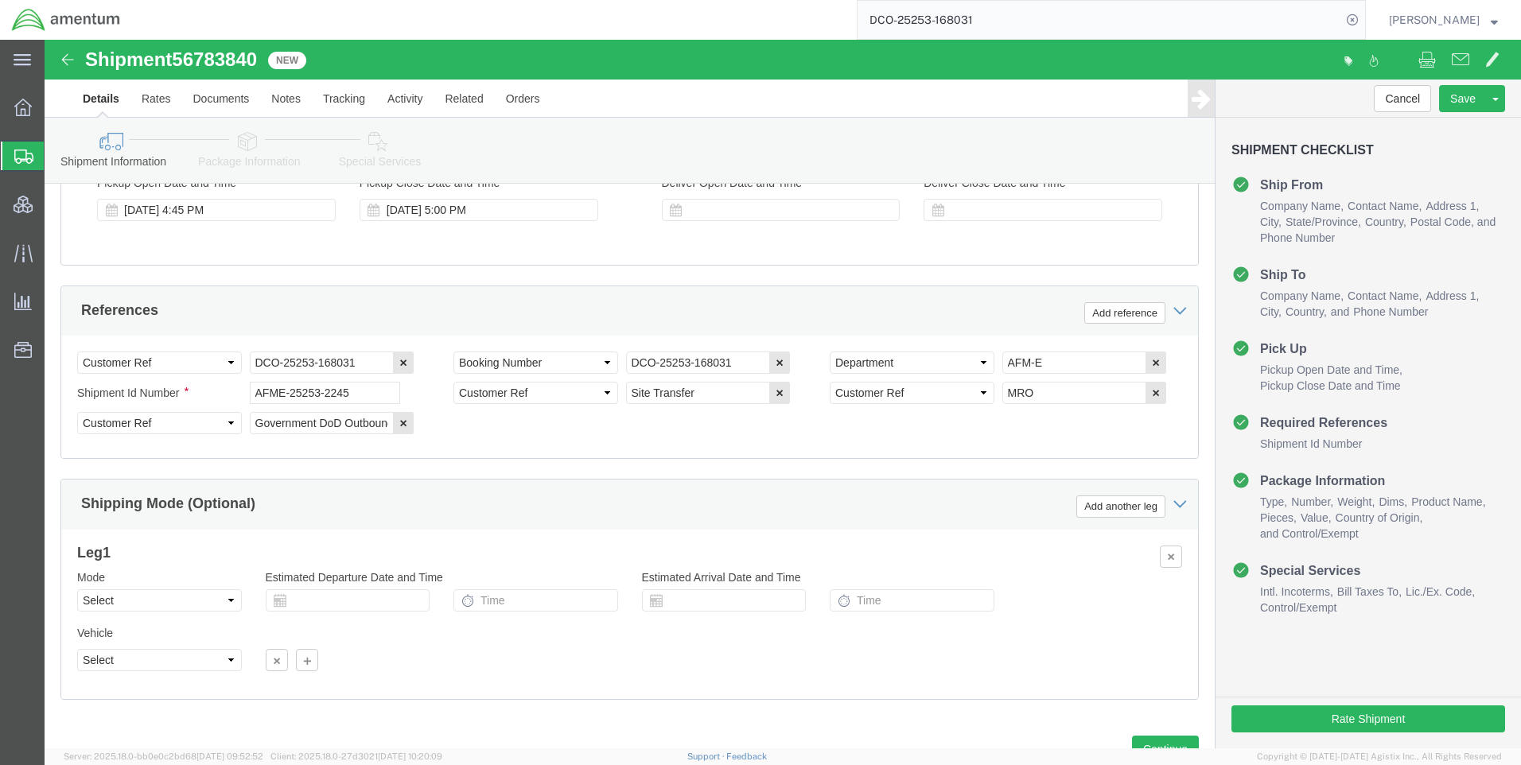
scroll to position [1003, 0]
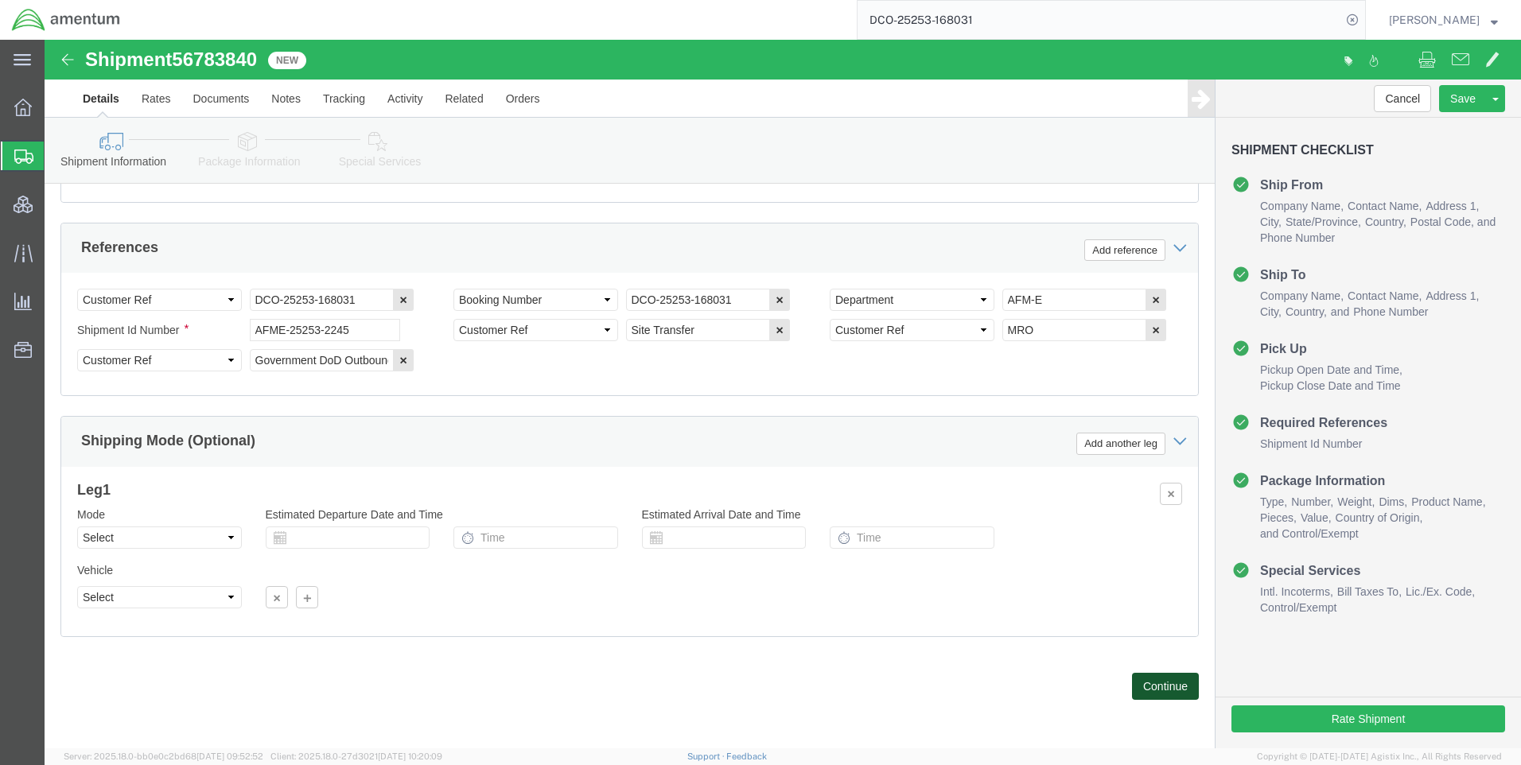
click button "Continue"
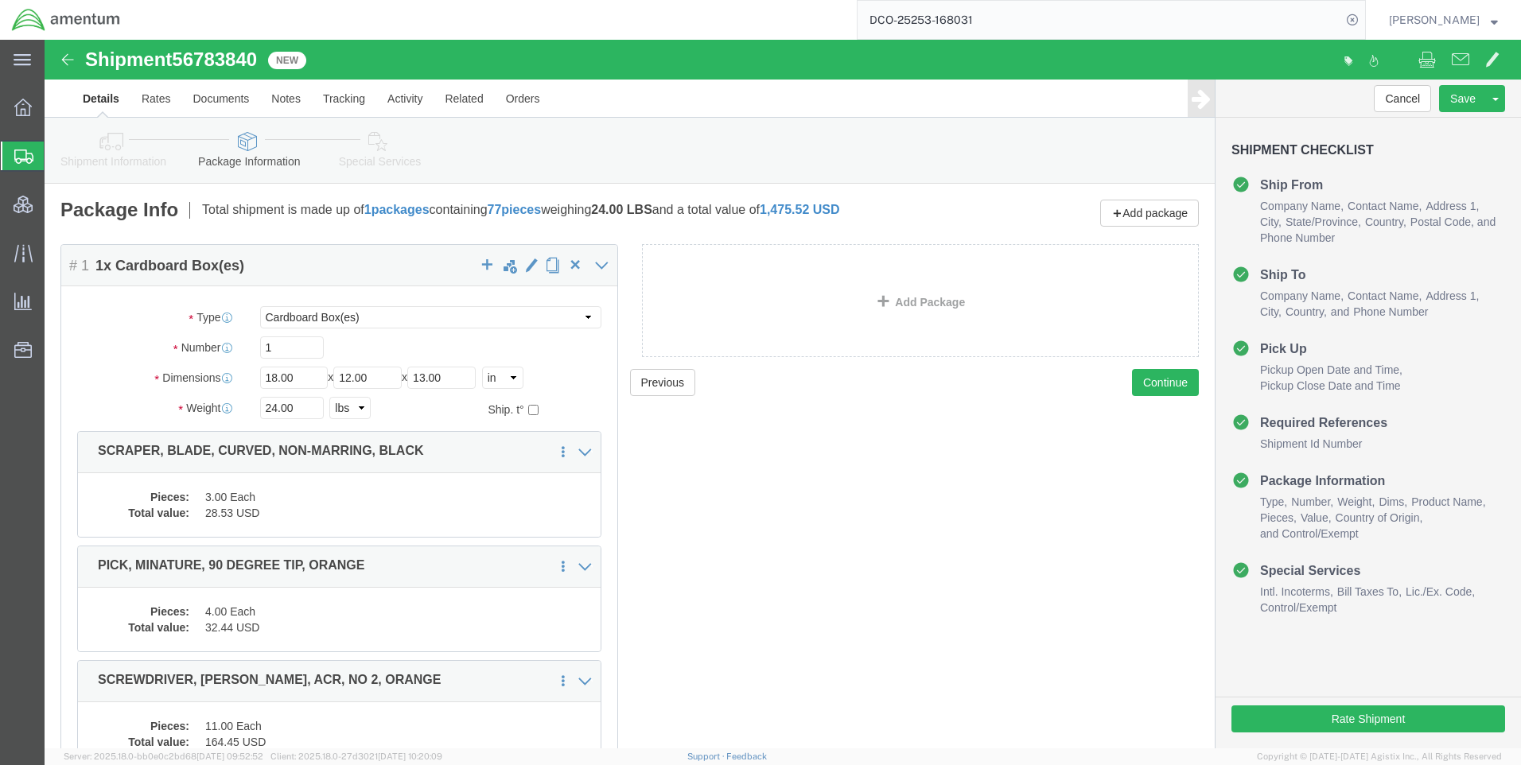
click link "Special Services"
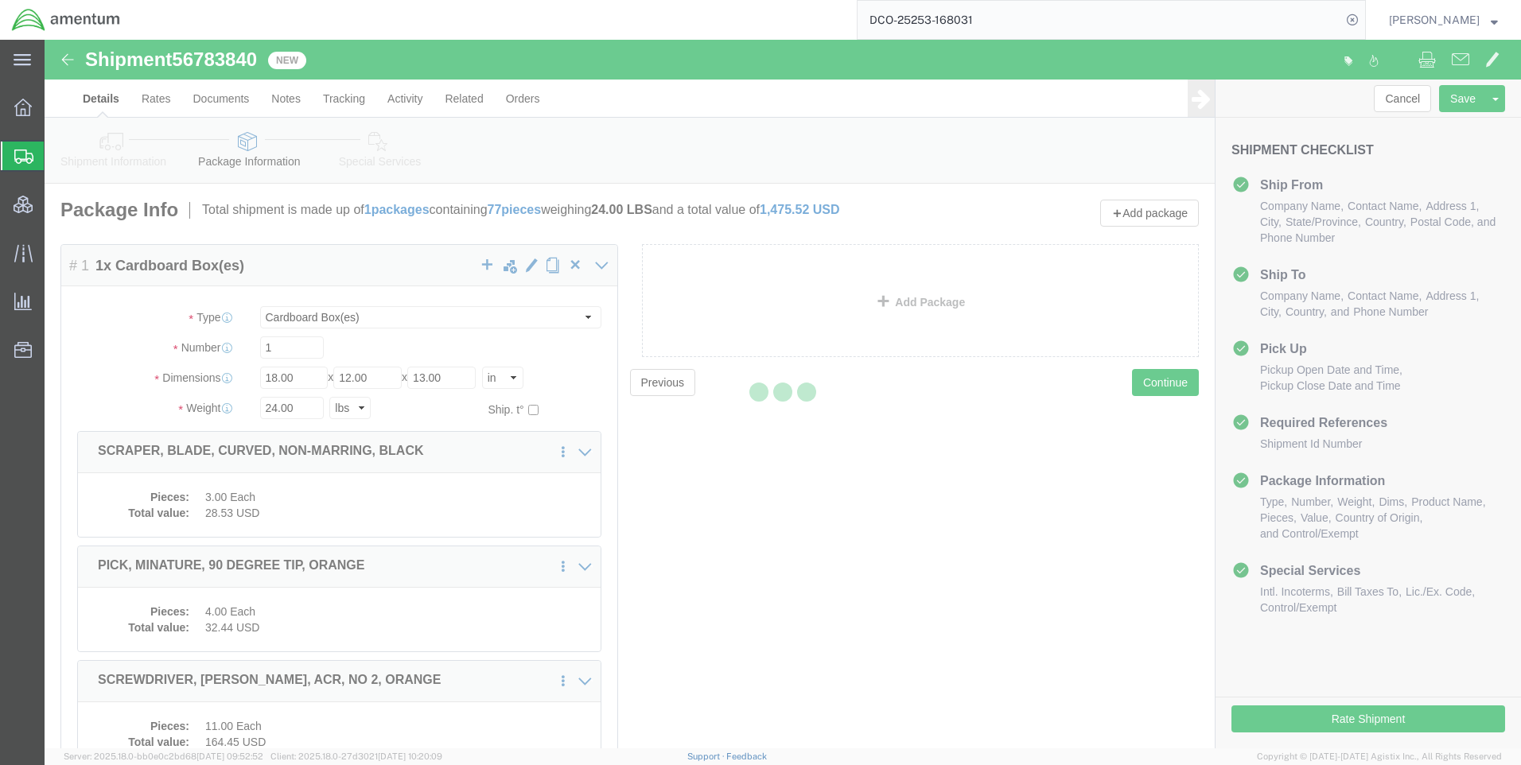
select select
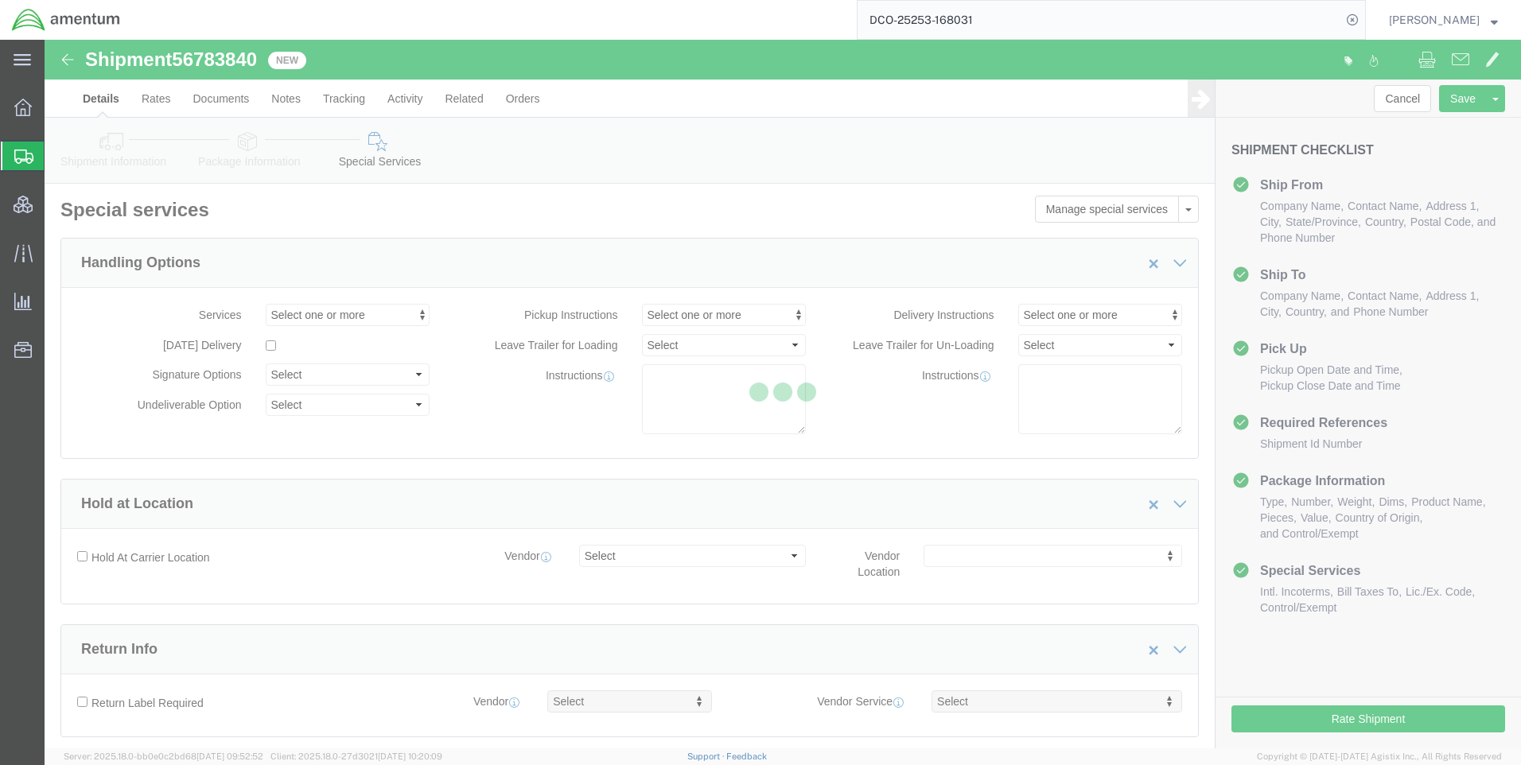
select select "DEPARTMENT"
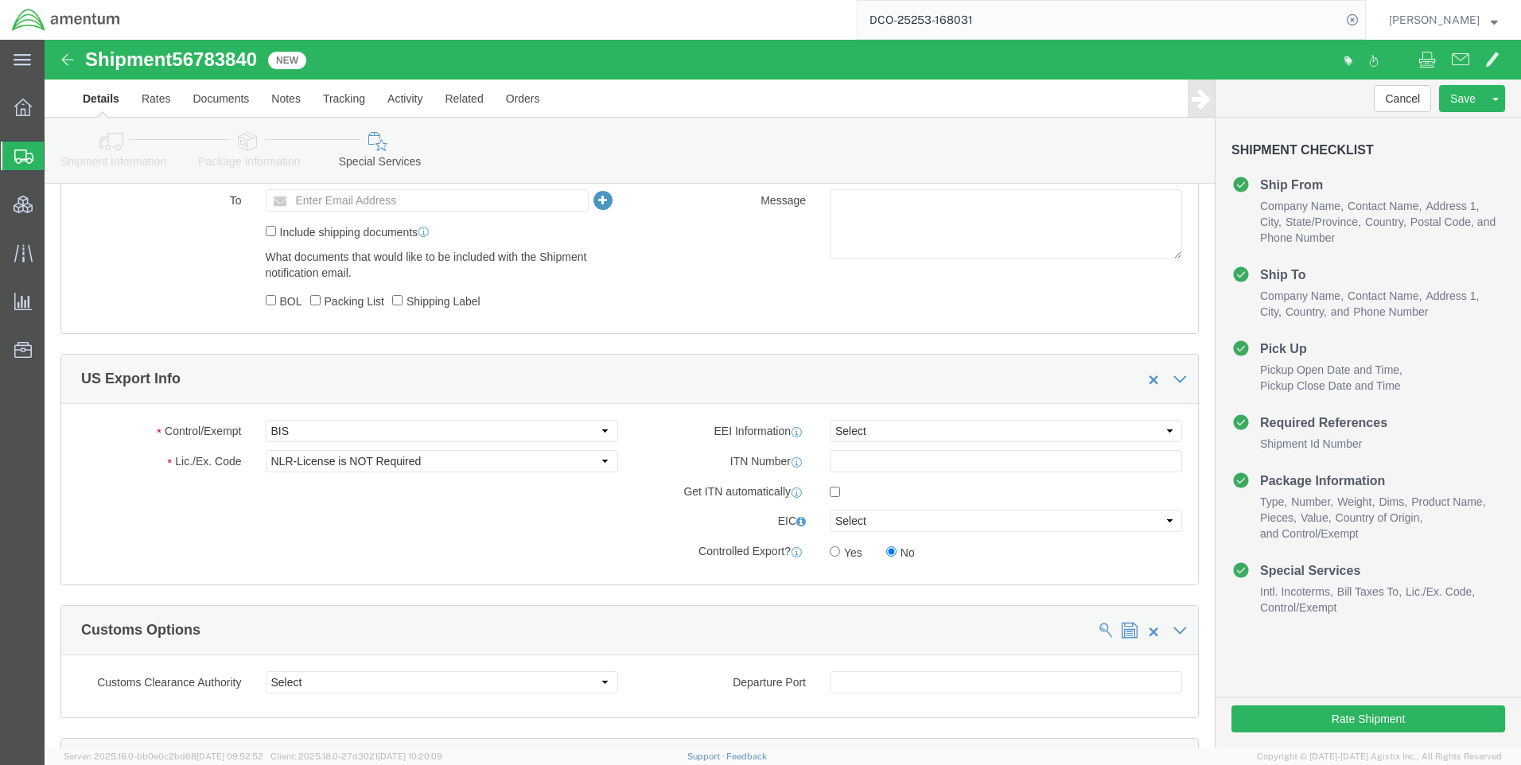
scroll to position [1114, 0]
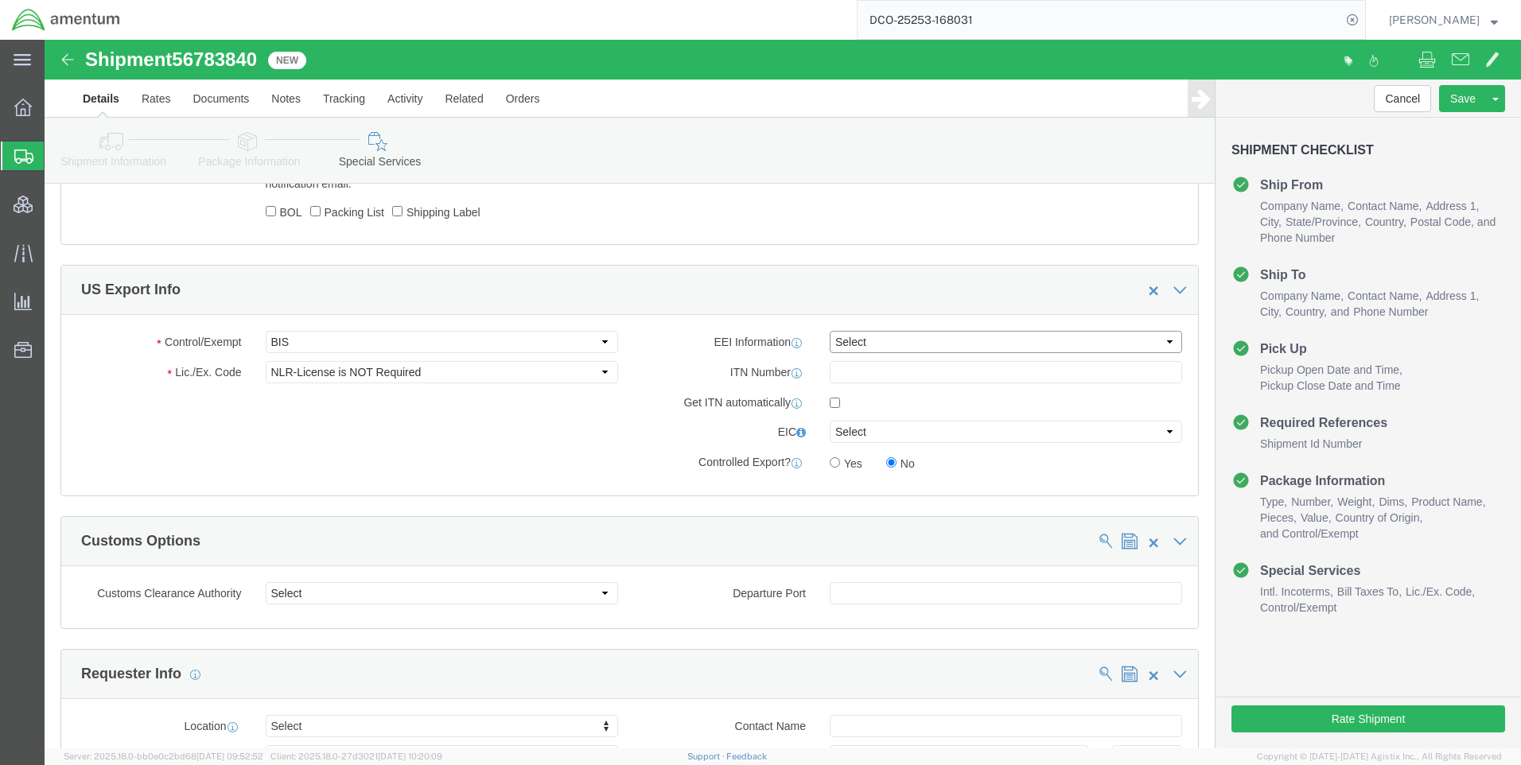
drag, startPoint x: 855, startPoint y: 303, endPoint x: 833, endPoint y: 317, distance: 25.4
click select "Select AES-Direct EEI Carrier File EEI EEI Exempt"
select select "EXEM"
click select "Select AES-Direct EEI Carrier File EEI EEI Exempt"
drag, startPoint x: 290, startPoint y: 303, endPoint x: 281, endPoint y: 313, distance: 13.0
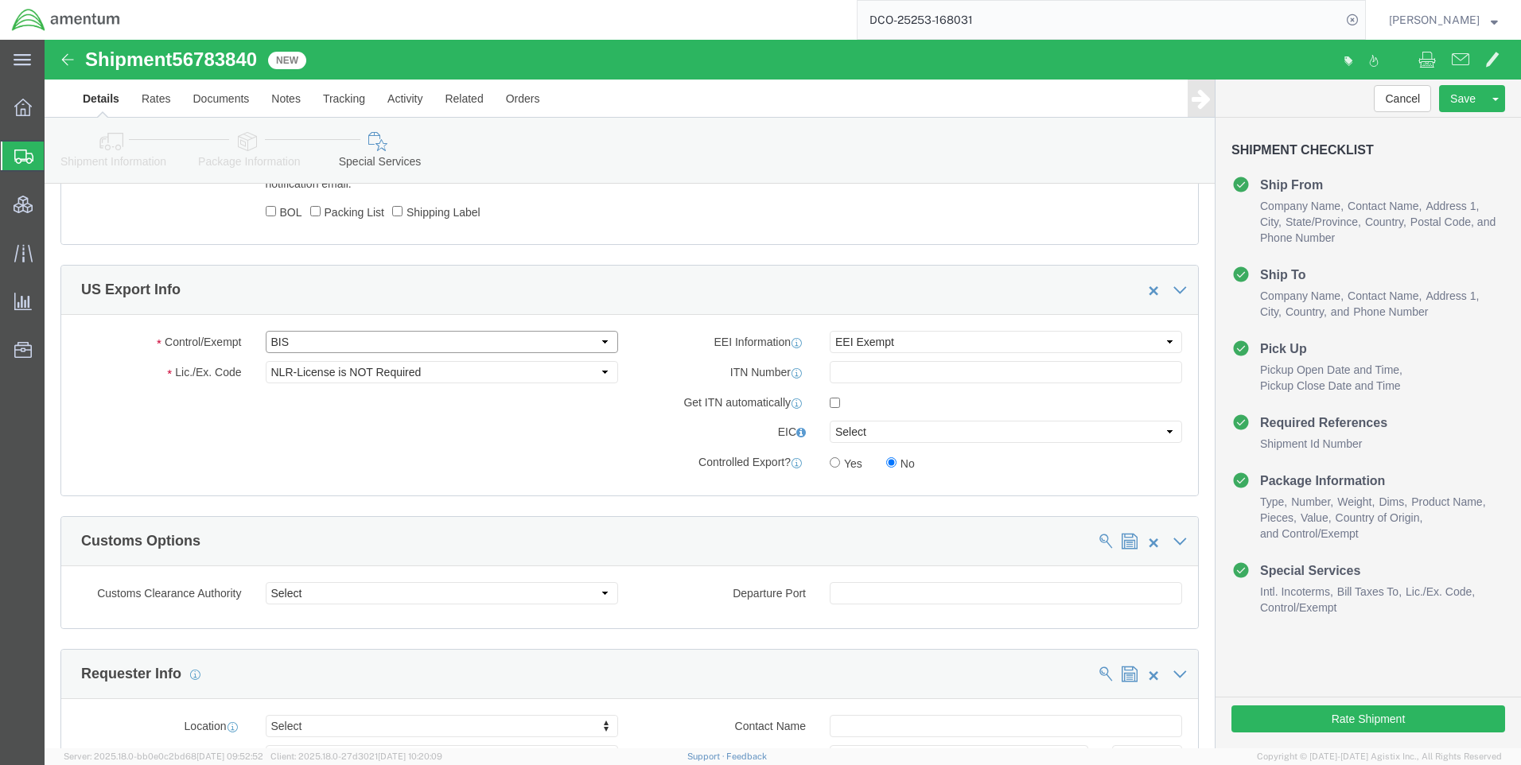
click select "Select ATF BIS DEA EPA FDA FTR ITAR OFAC Other (OPA)"
select select "FTR"
click select "Select ATF BIS DEA EPA FDA FTR ITAR OFAC Other (OPA)"
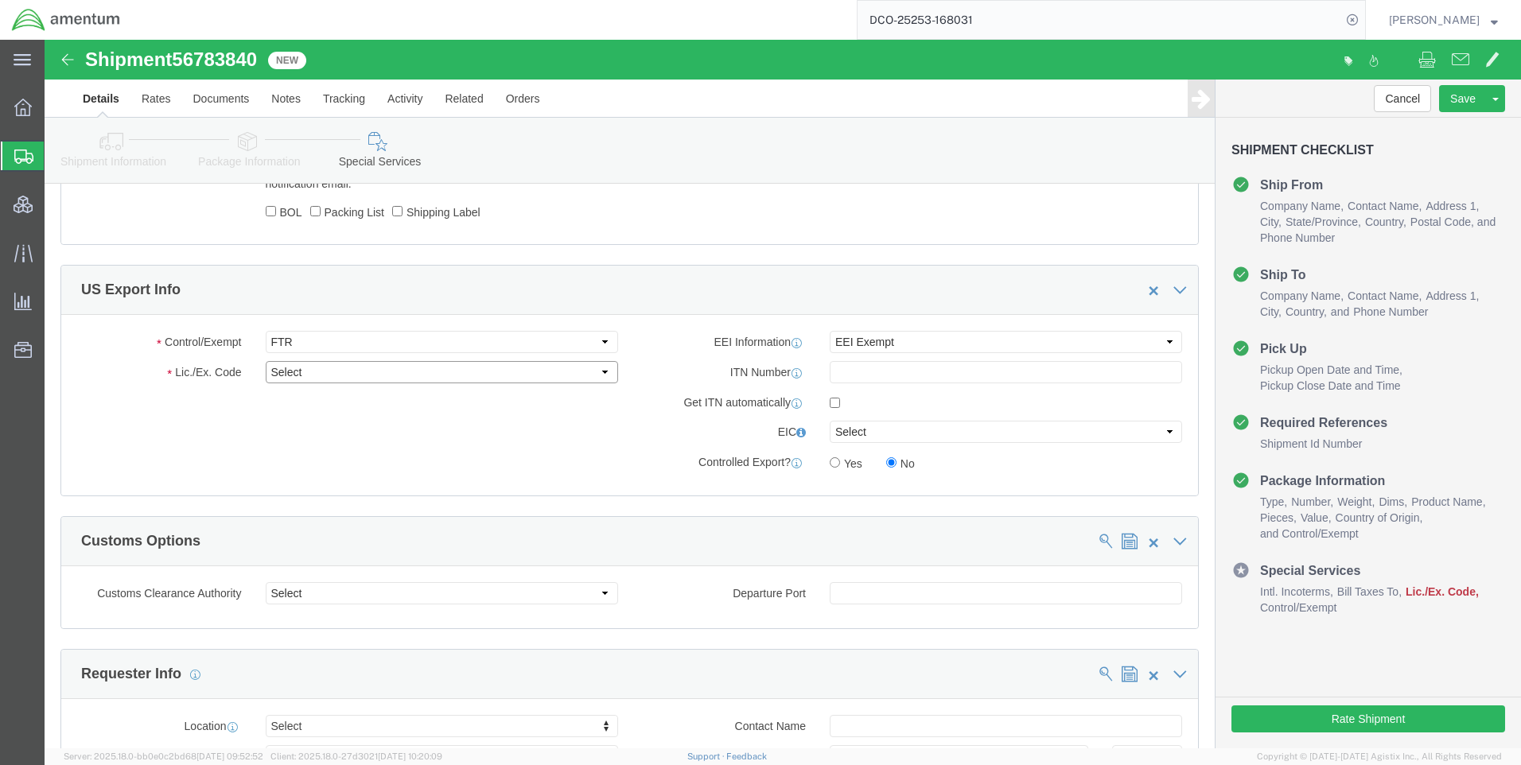
click select "Select 30.2(d)(2) 30.36 30.37(a) 30.37(f) 30.37(g) 30.37(h) 30.37(i) 30.37(j) 3…"
select select "30.37(a)"
click select "Select 30.2(d)(2) 30.36 30.37(a) 30.37(f) 30.37(g) 30.37(h) 30.37(i) 30.37(j) 3…"
click select "Select AES-Direct EEI Carrier File EEI EEI Exempt"
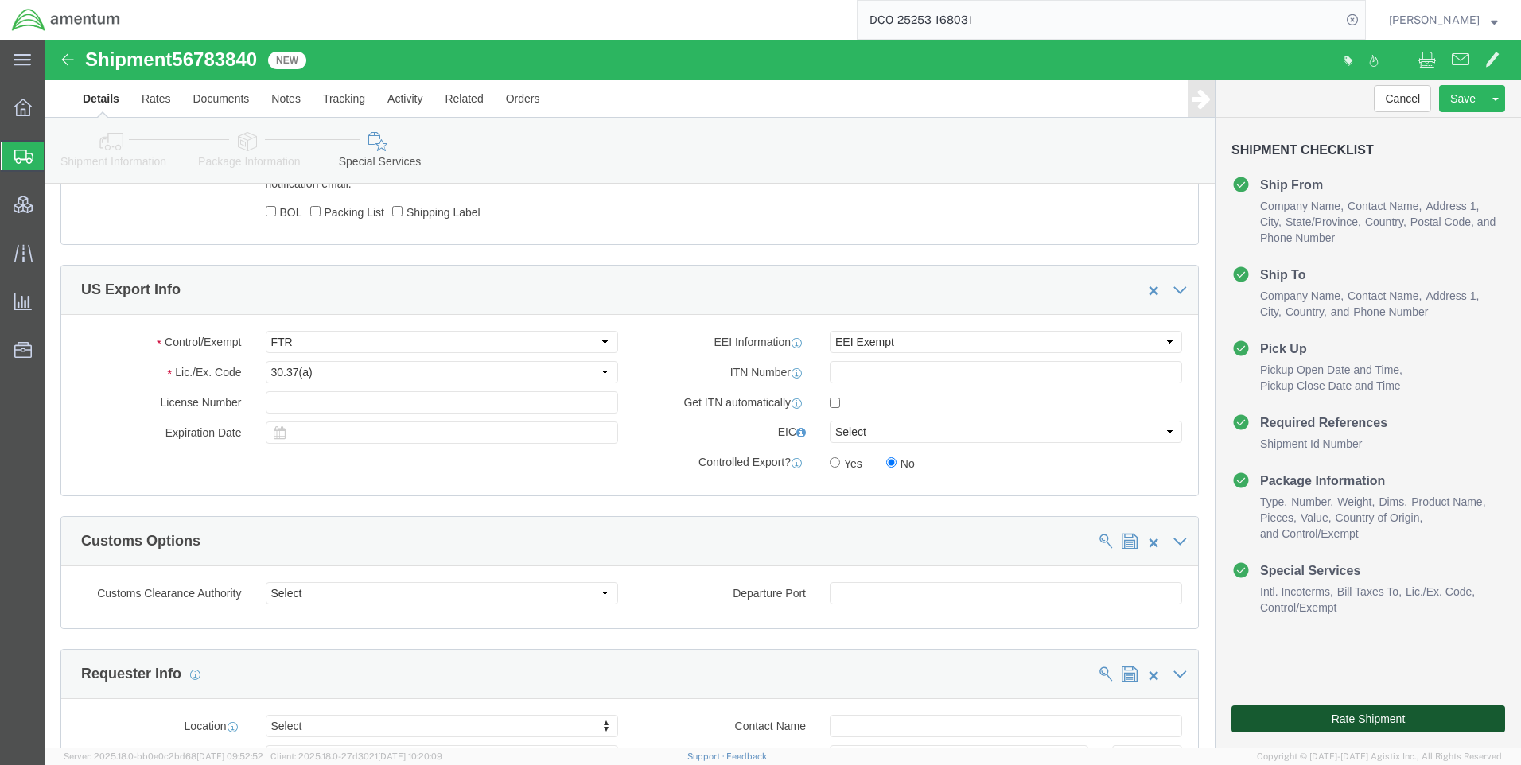
click button "Rate Shipment"
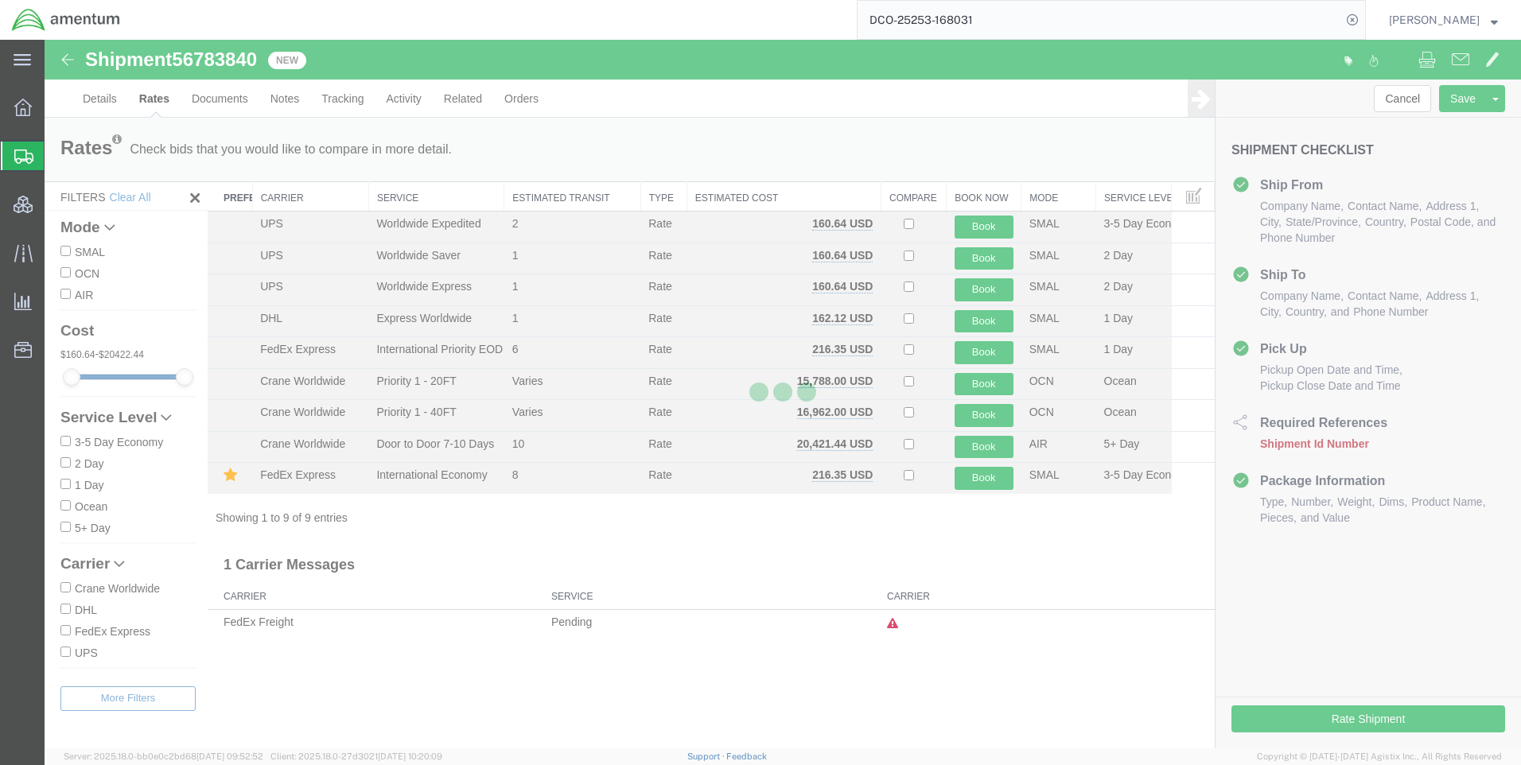
scroll to position [0, 0]
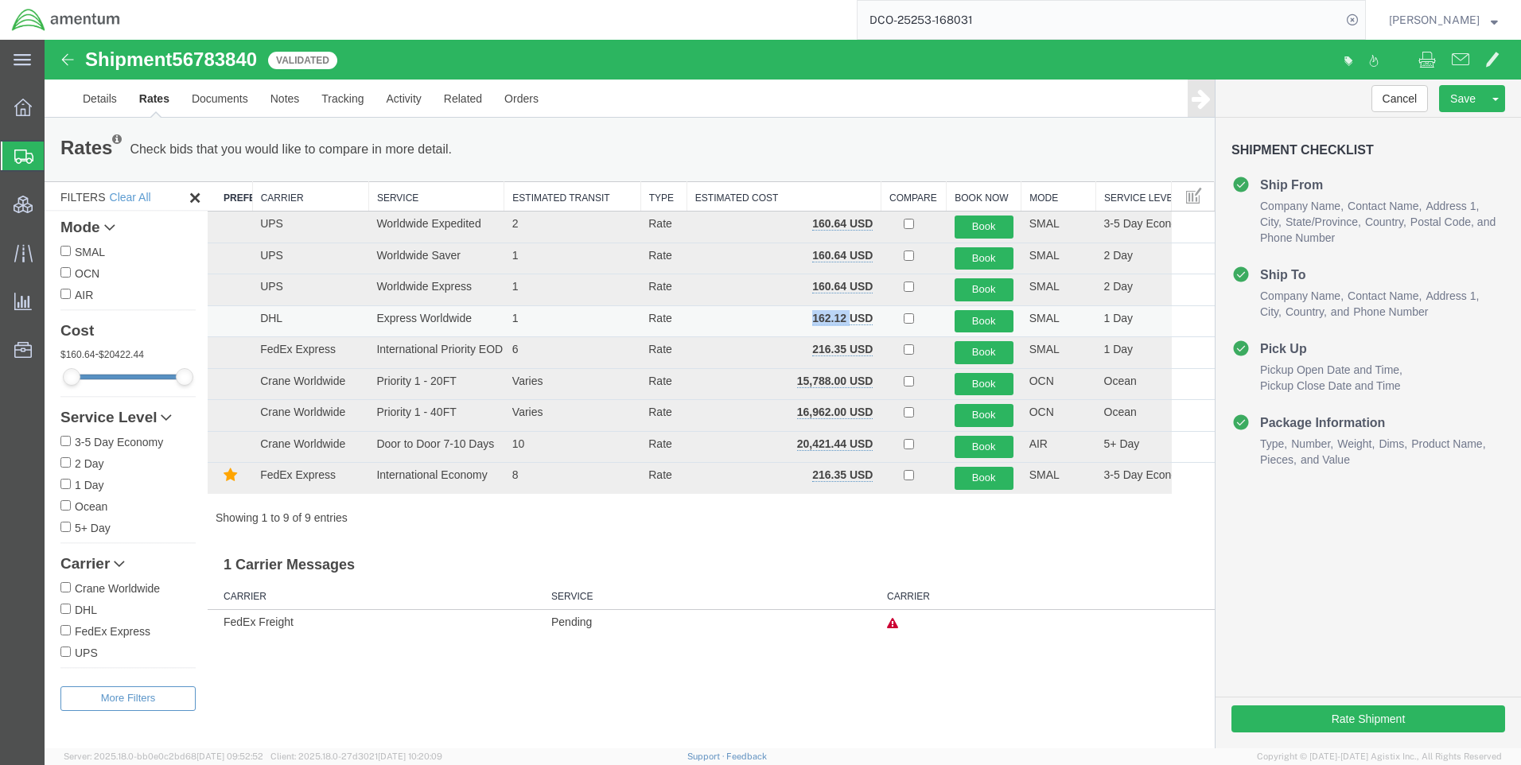
drag, startPoint x: 849, startPoint y: 314, endPoint x: 813, endPoint y: 313, distance: 35.8
click at [813, 313] on b "162.12 USD" at bounding box center [842, 318] width 60 height 13
copy b "162.12"
